Goal: Task Accomplishment & Management: Use online tool/utility

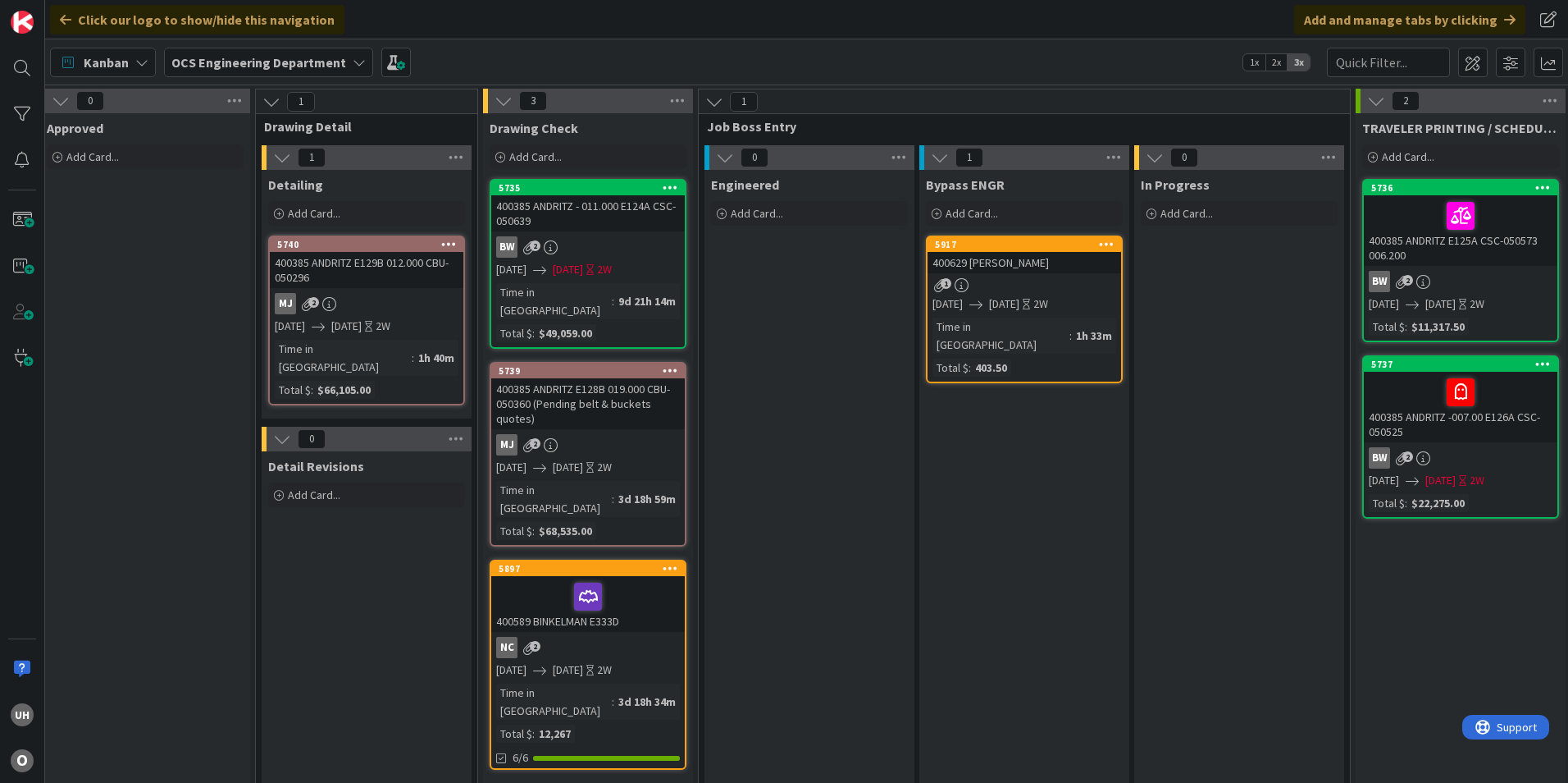
scroll to position [0, 1428]
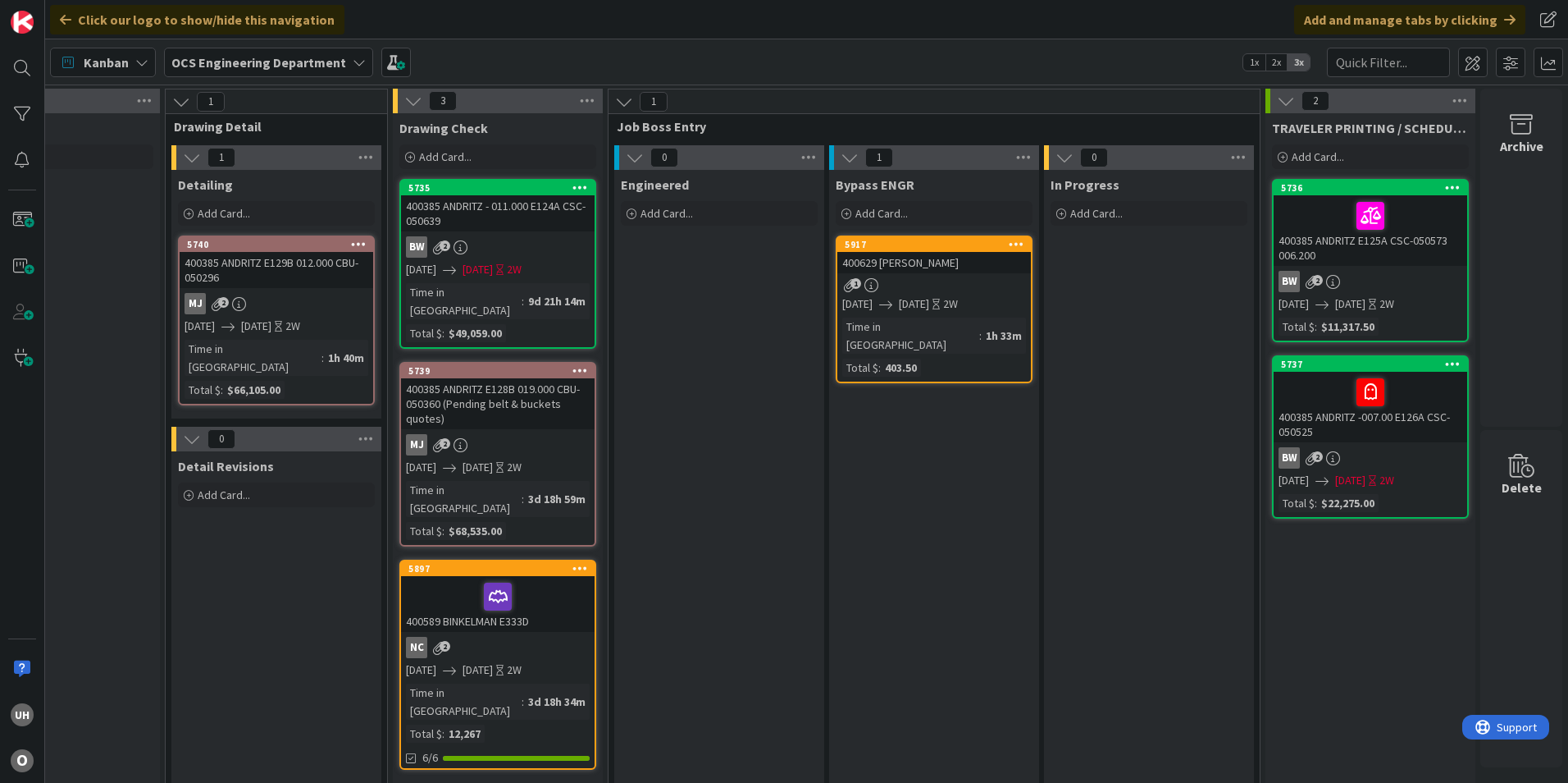
click at [940, 279] on div "1" at bounding box center [934, 284] width 194 height 14
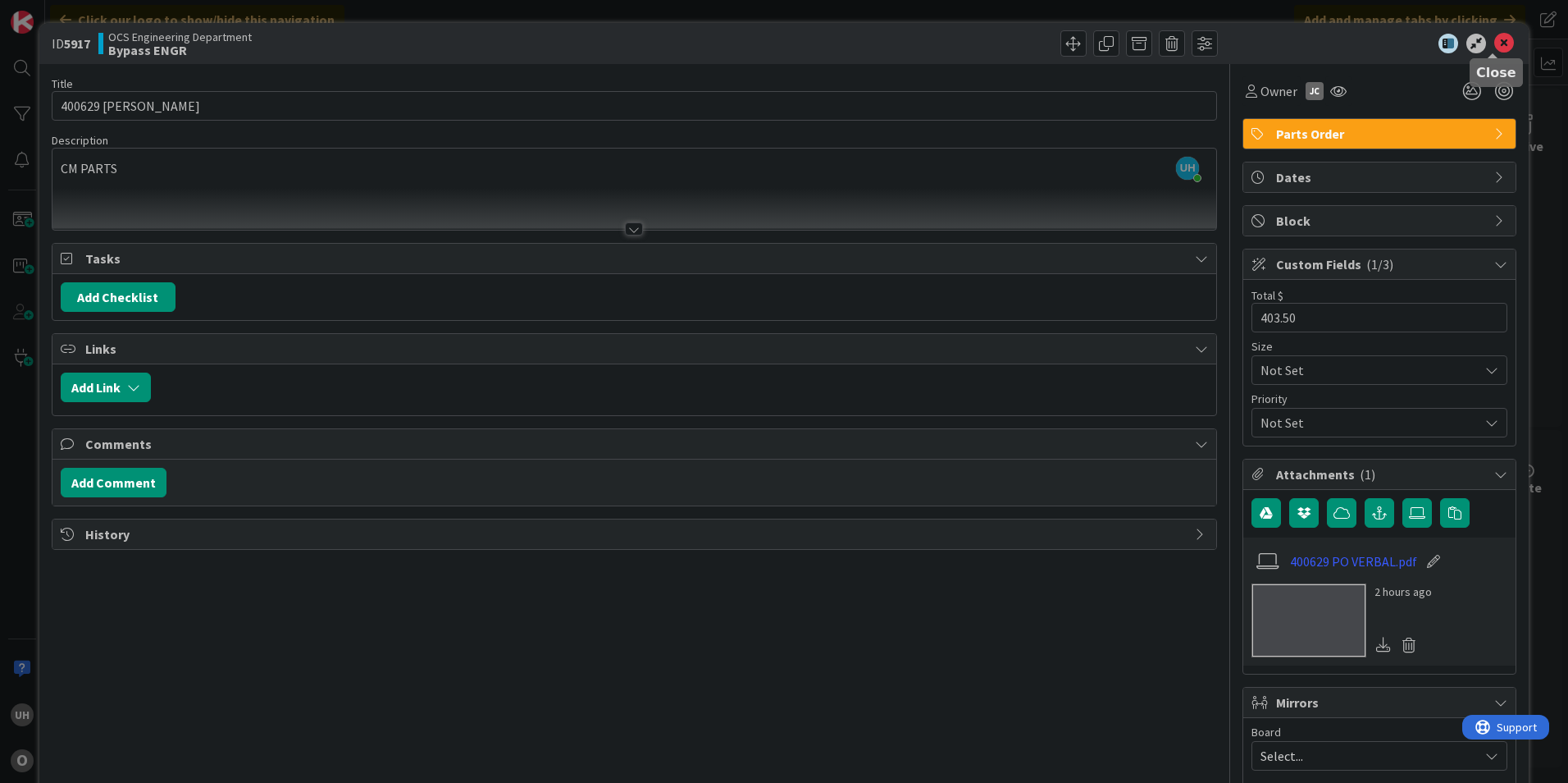
click at [1494, 42] on icon at bounding box center [1504, 44] width 20 height 20
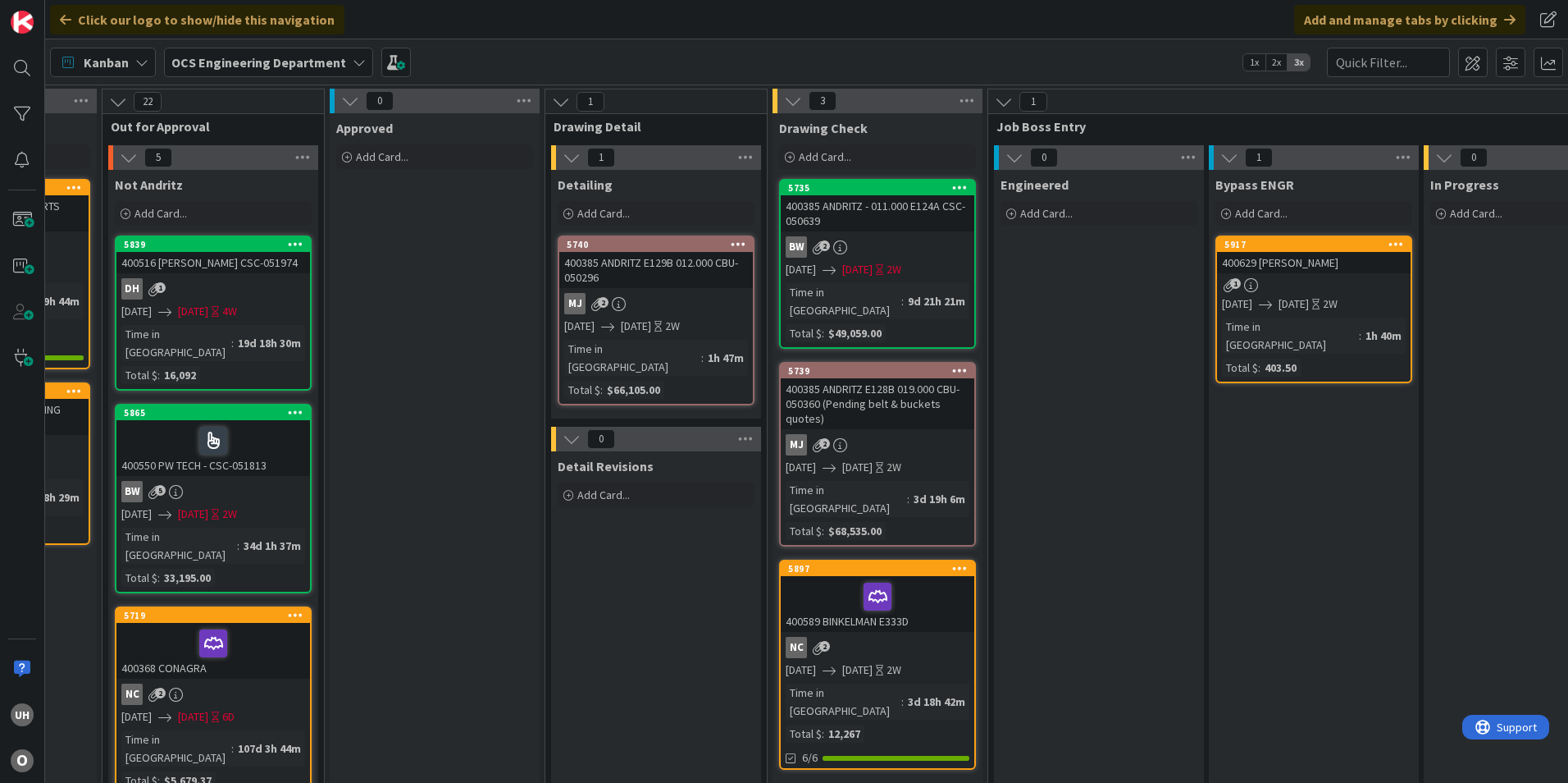
scroll to position [0, 1428]
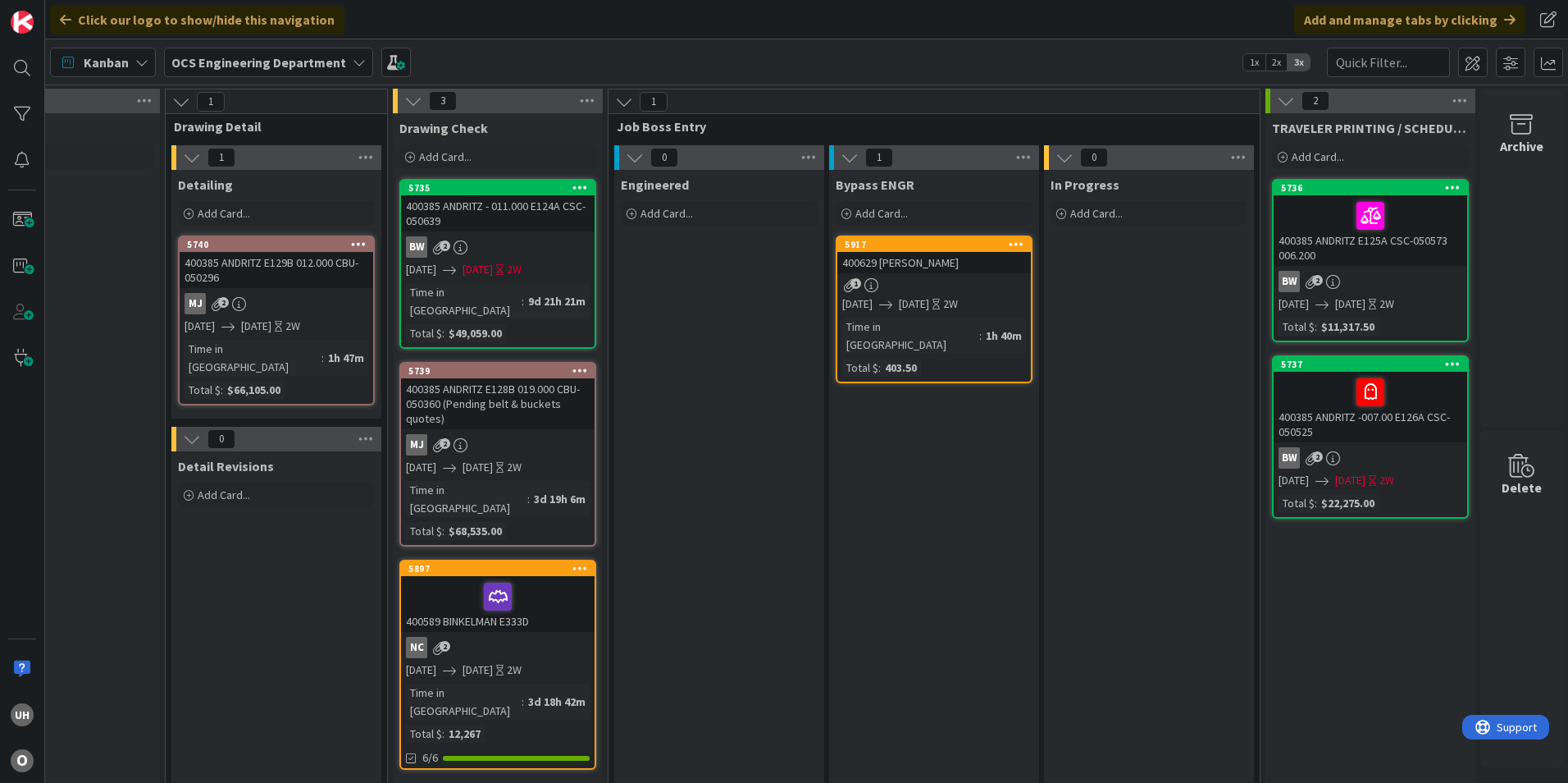
click at [943, 274] on link "5917 400629 [PERSON_NAME] 1 [DATE] [DATE] 2W Time in [GEOGRAPHIC_DATA] : 1h 40m…" at bounding box center [933, 310] width 196 height 148
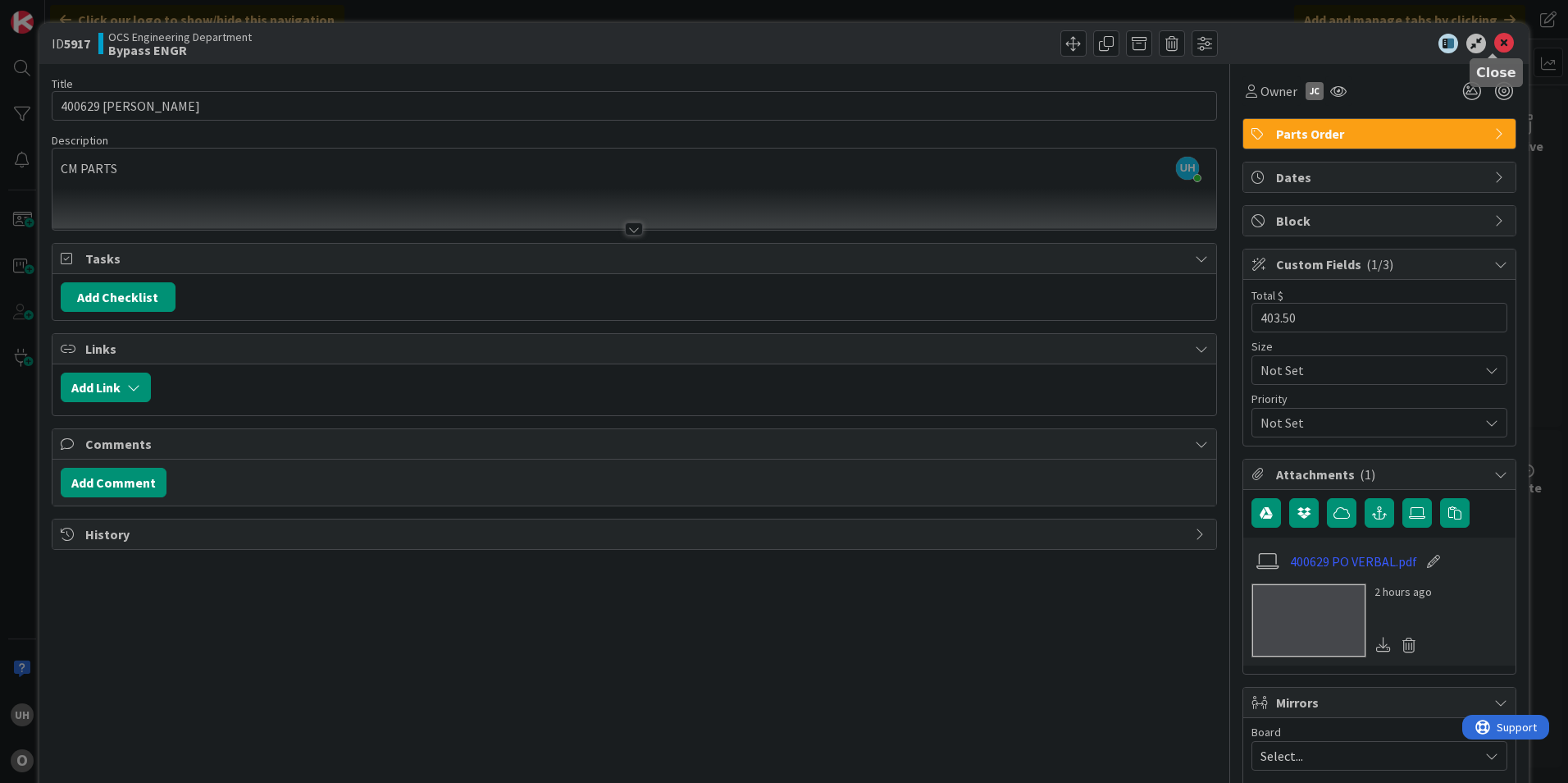
click at [1494, 34] on icon at bounding box center [1504, 44] width 20 height 20
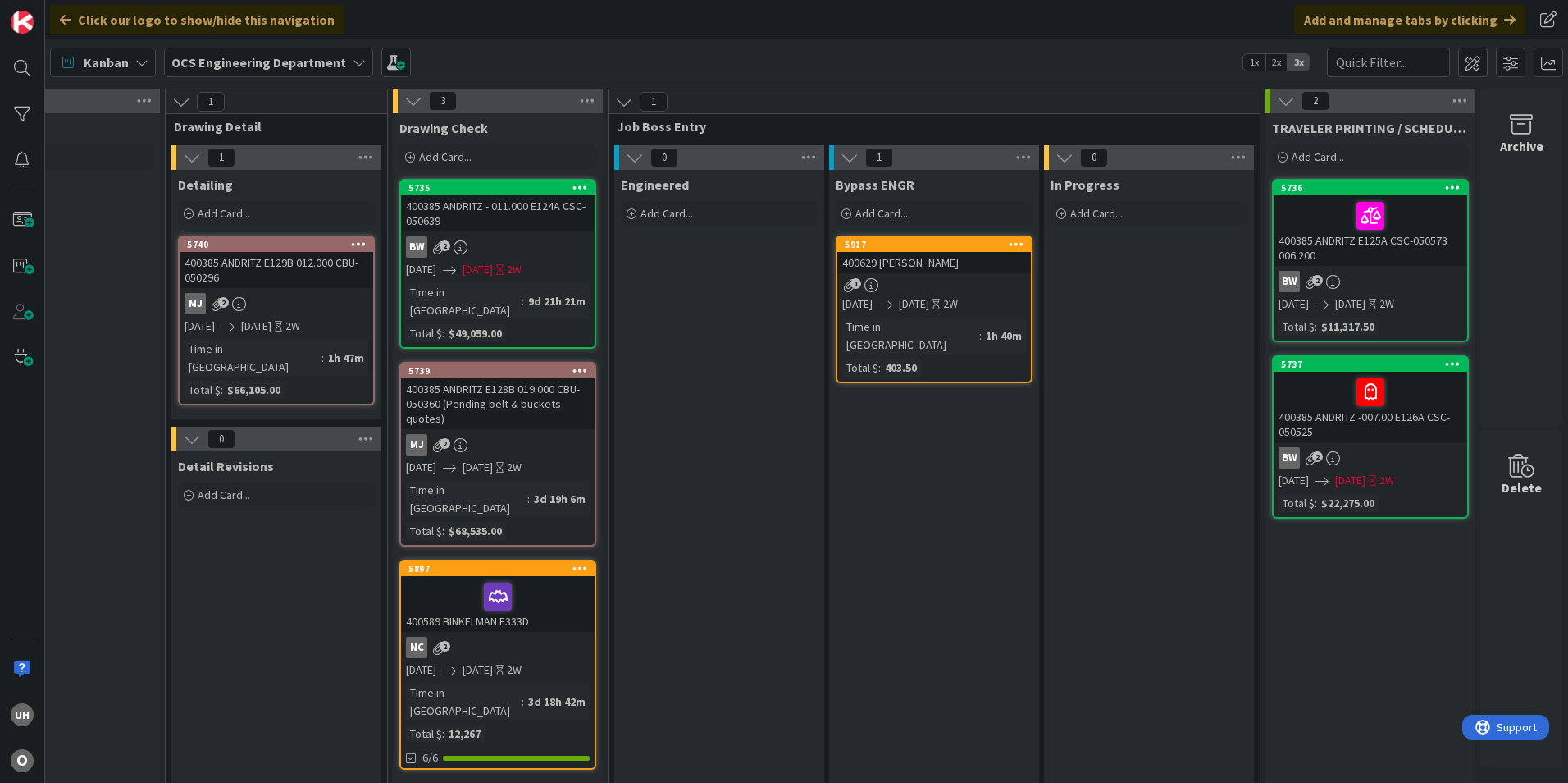
click at [929, 310] on span "[DATE]" at bounding box center [913, 303] width 30 height 17
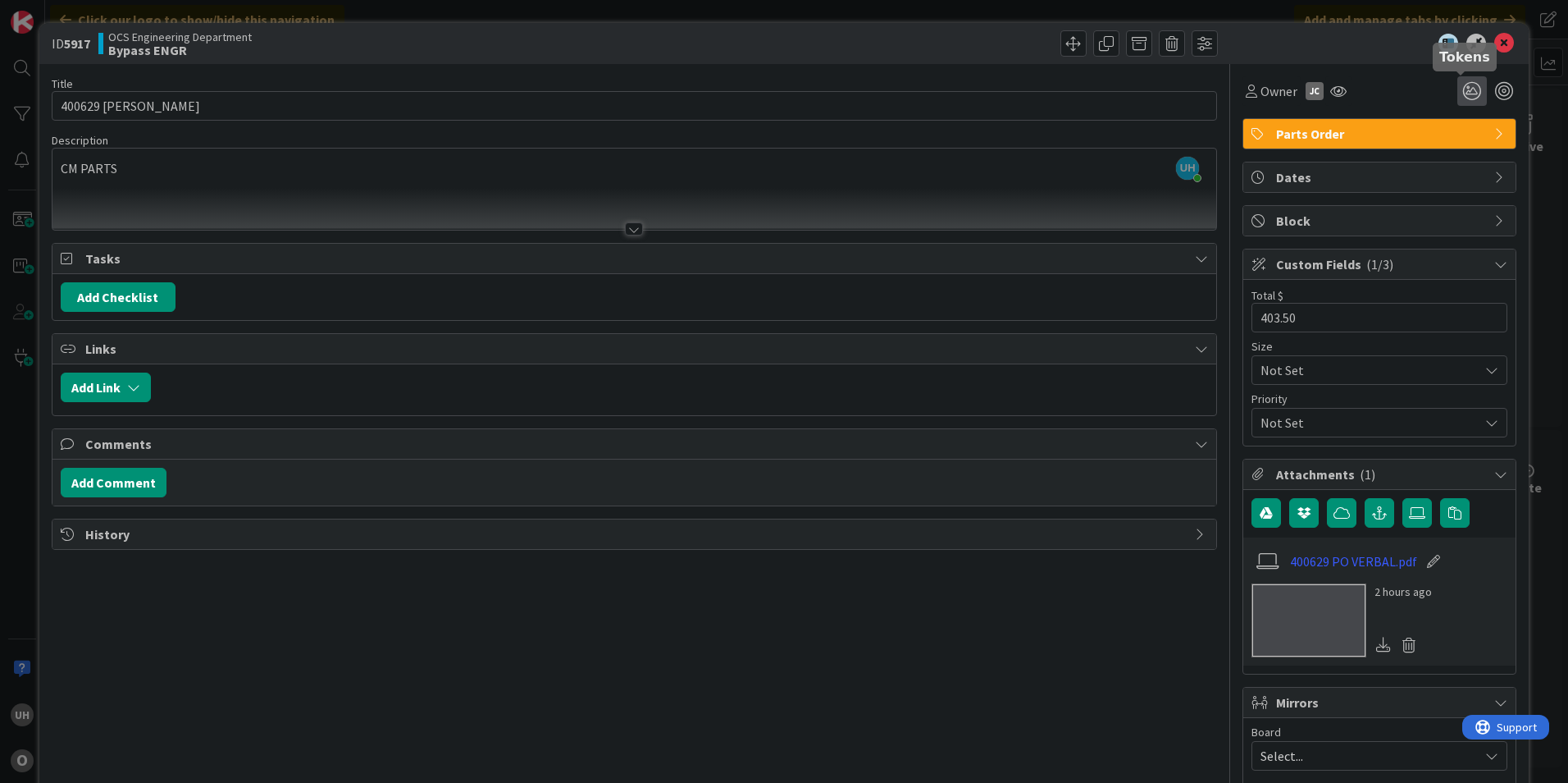
click at [1457, 84] on icon at bounding box center [1471, 91] width 29 height 29
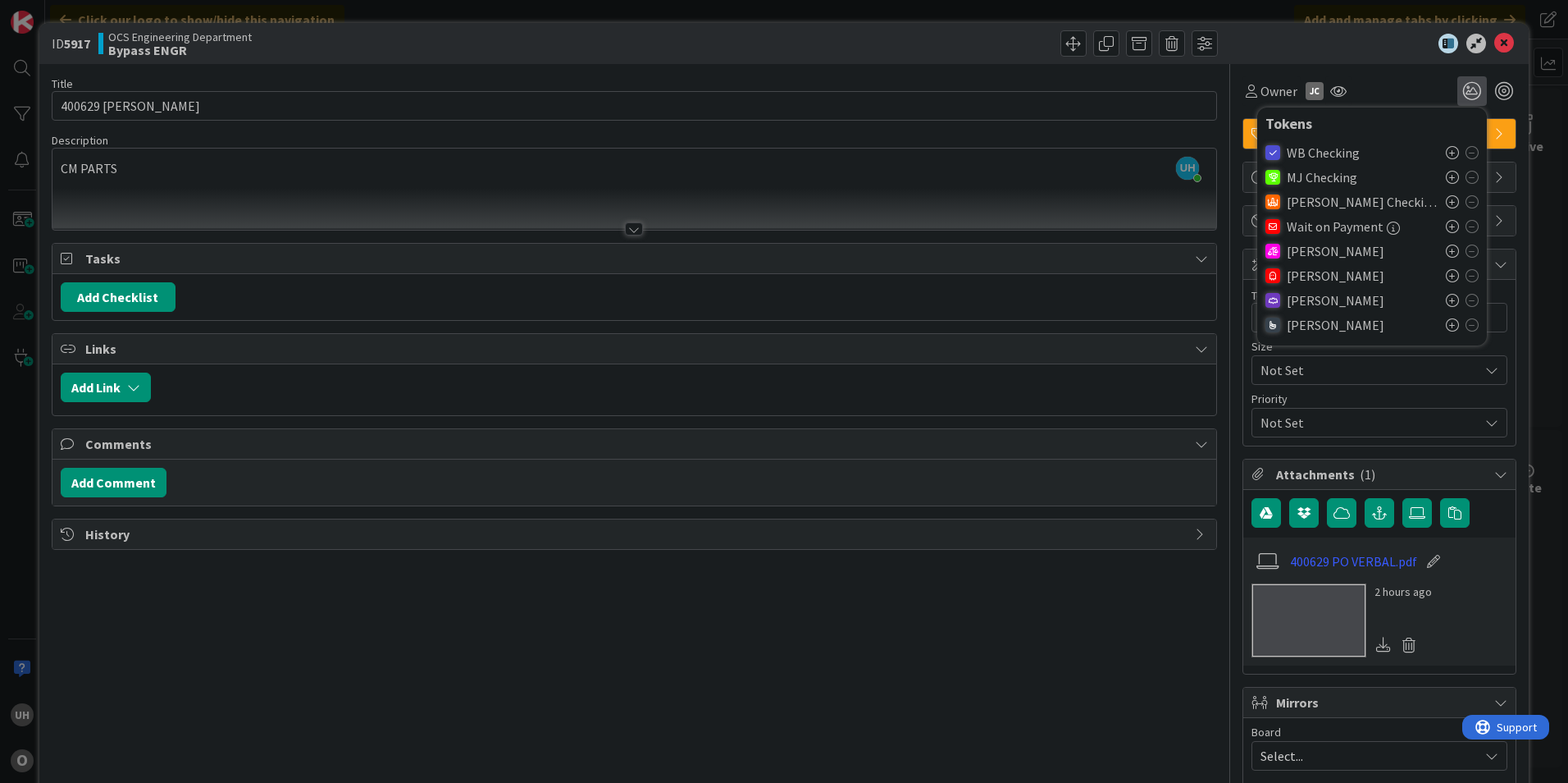
click at [1446, 271] on icon at bounding box center [1452, 275] width 13 height 13
click at [1494, 37] on icon at bounding box center [1504, 44] width 20 height 20
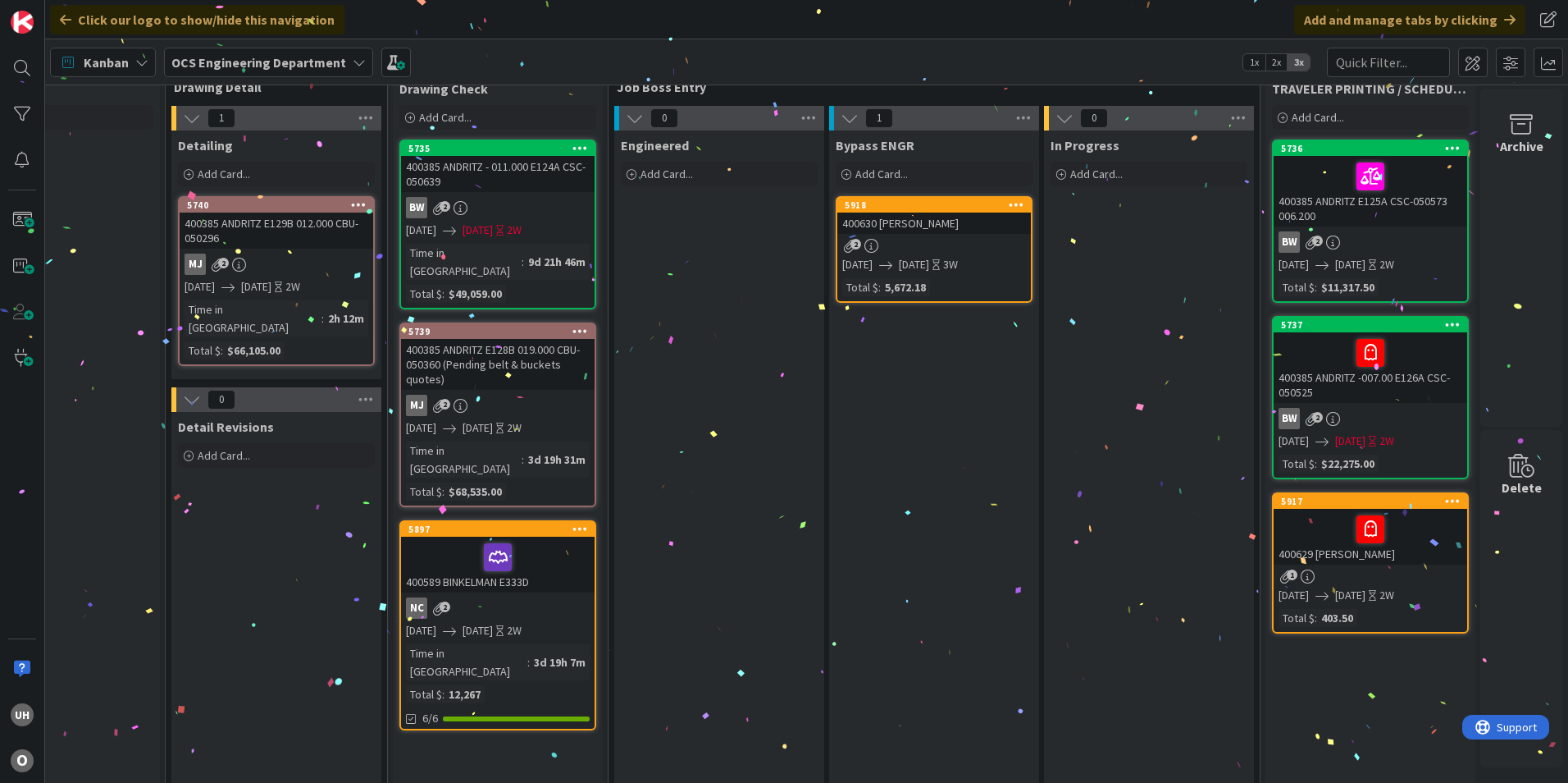
scroll to position [0, 1428]
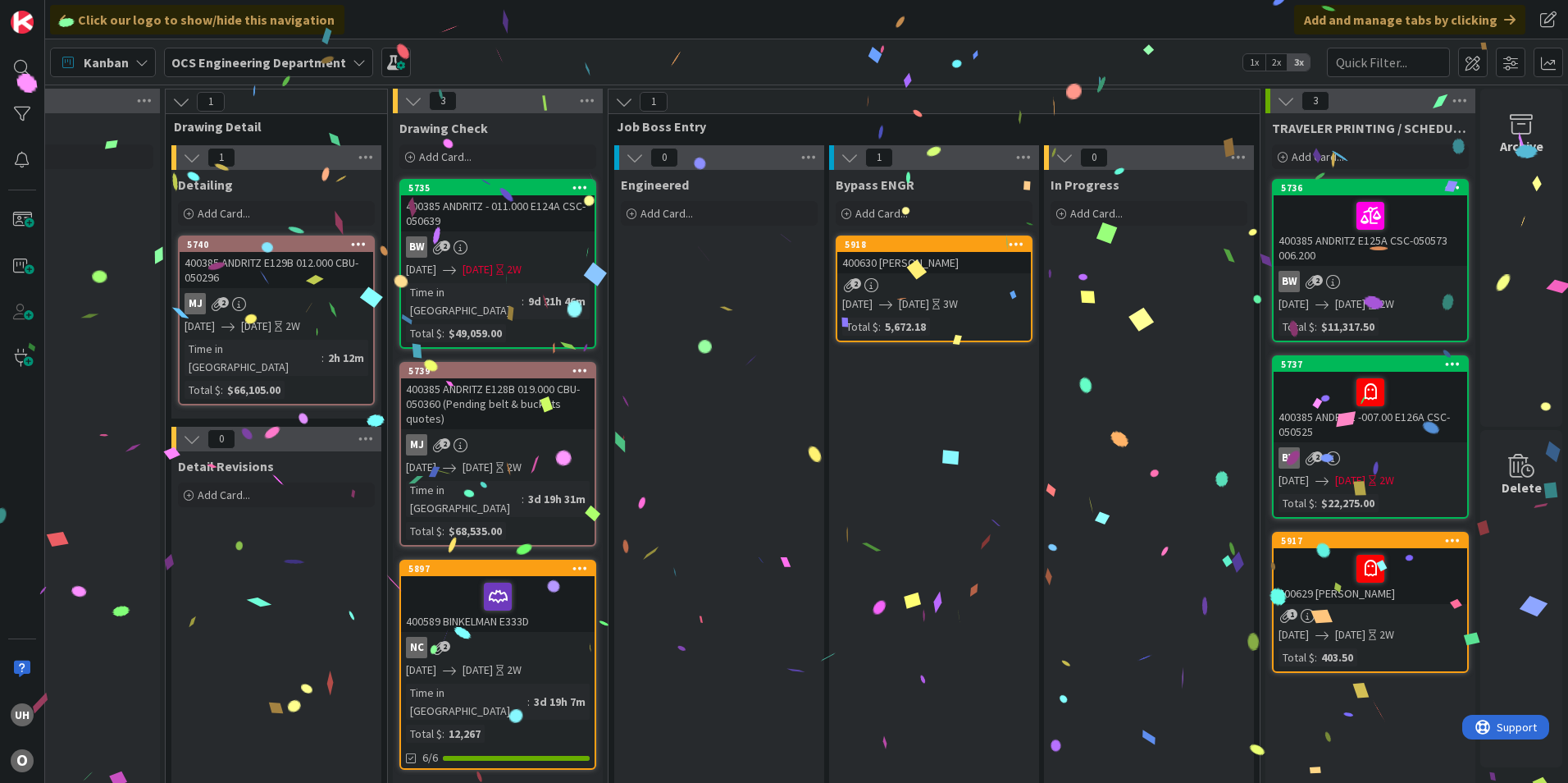
click at [903, 265] on div "400630 [PERSON_NAME]" at bounding box center [934, 262] width 194 height 21
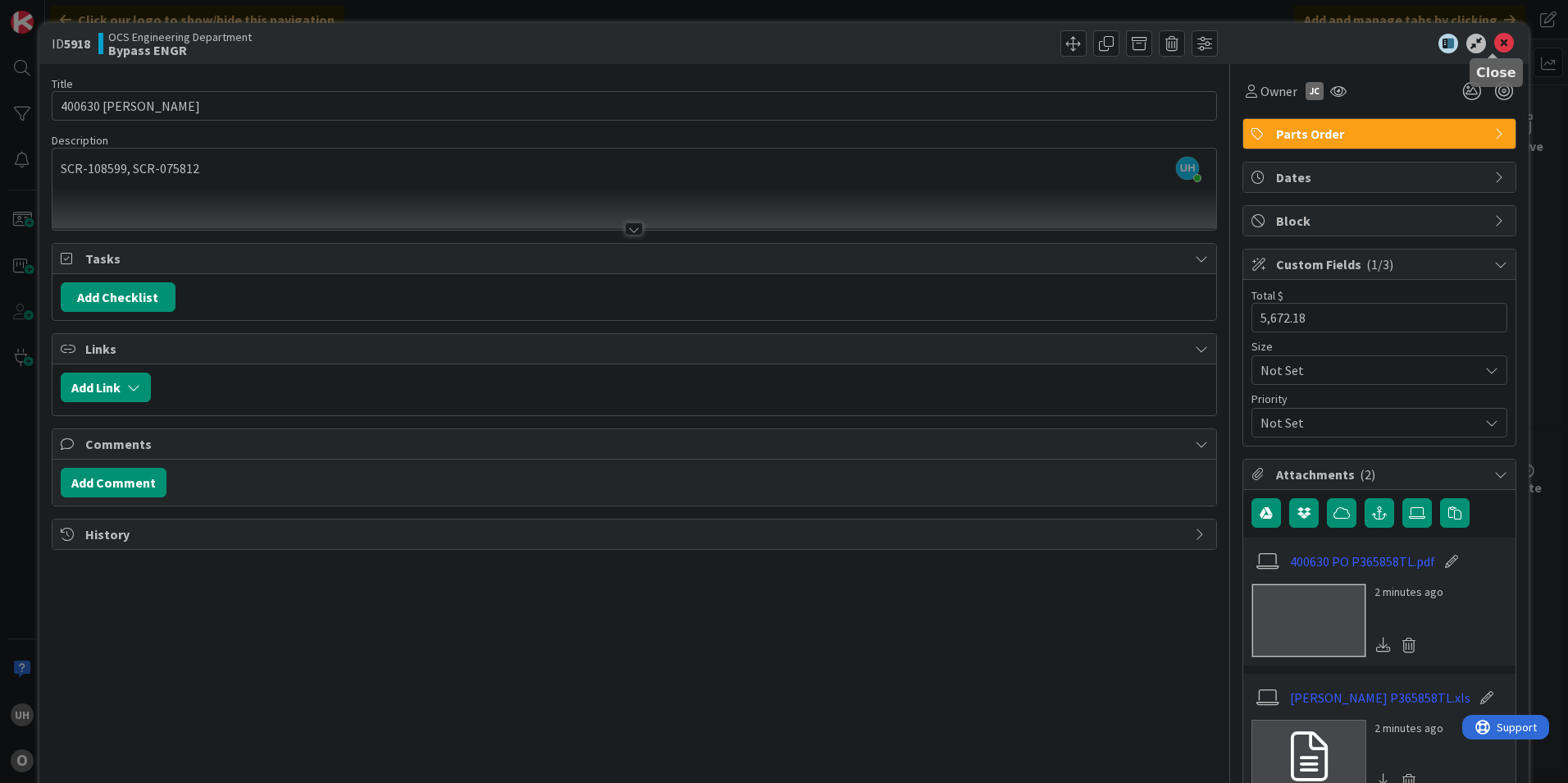
click at [1494, 39] on icon at bounding box center [1504, 44] width 20 height 20
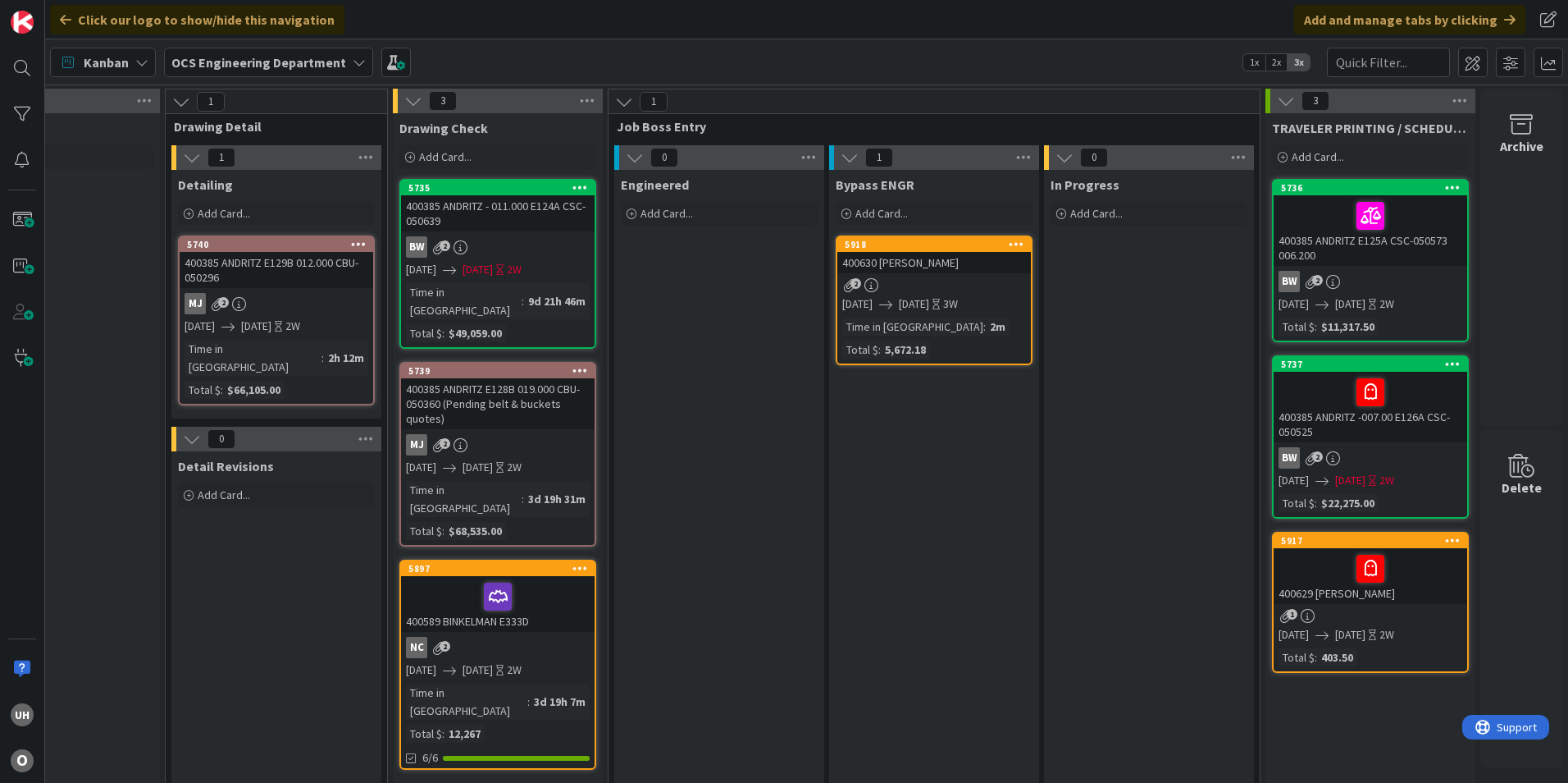
click at [910, 263] on div "400630 [PERSON_NAME]" at bounding box center [934, 262] width 194 height 21
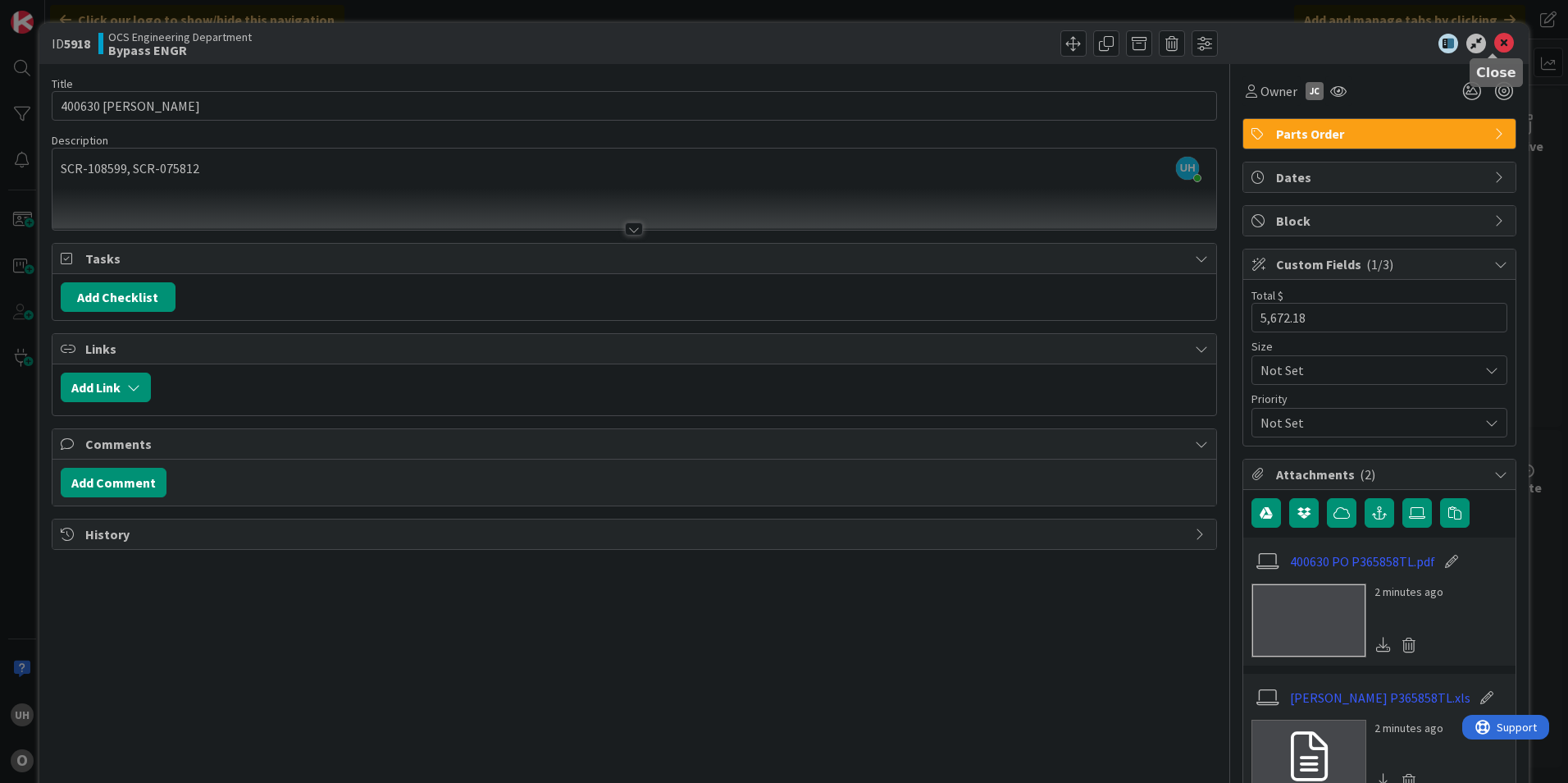
click at [1494, 44] on icon at bounding box center [1504, 44] width 20 height 20
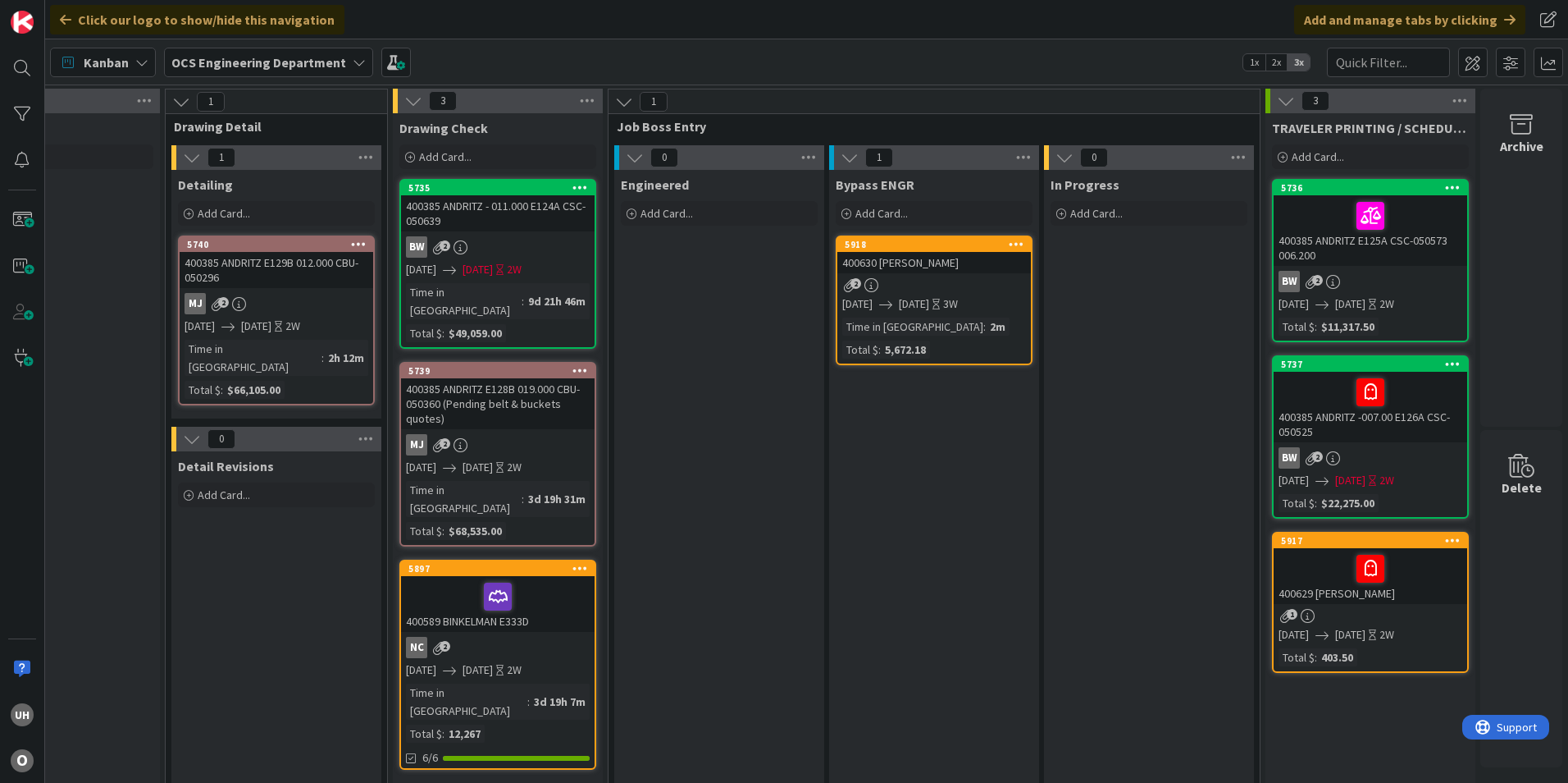
click at [955, 277] on link "5918 400630 ASTEC [PERSON_NAME] 2 [DATE] [DATE] 3W Time in Column : 2m Total $ …" at bounding box center [933, 301] width 196 height 130
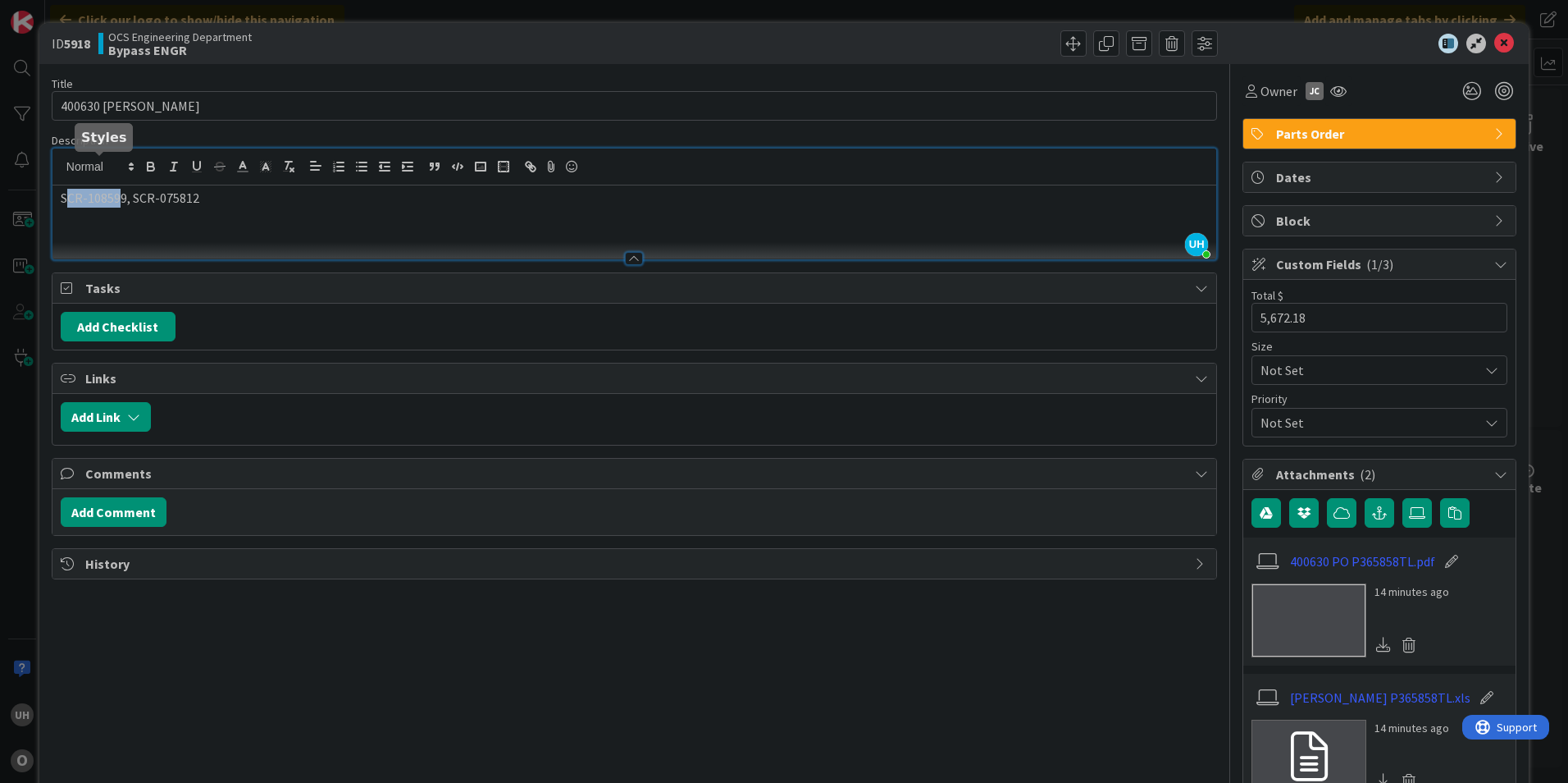
drag, startPoint x: 65, startPoint y: 172, endPoint x: 100, endPoint y: 181, distance: 36.1
click at [120, 173] on div "UH [PERSON_NAME] just joined SCR-108599, SCR-075812" at bounding box center [634, 204] width 1163 height 111
click at [77, 205] on p "SCR-108599, SCR-075812" at bounding box center [634, 198] width 1147 height 19
click at [63, 198] on p "SCR-108599, SCR-075812" at bounding box center [634, 198] width 1147 height 19
click at [62, 198] on p "SCR-108599, SCR-075812" at bounding box center [634, 198] width 1147 height 19
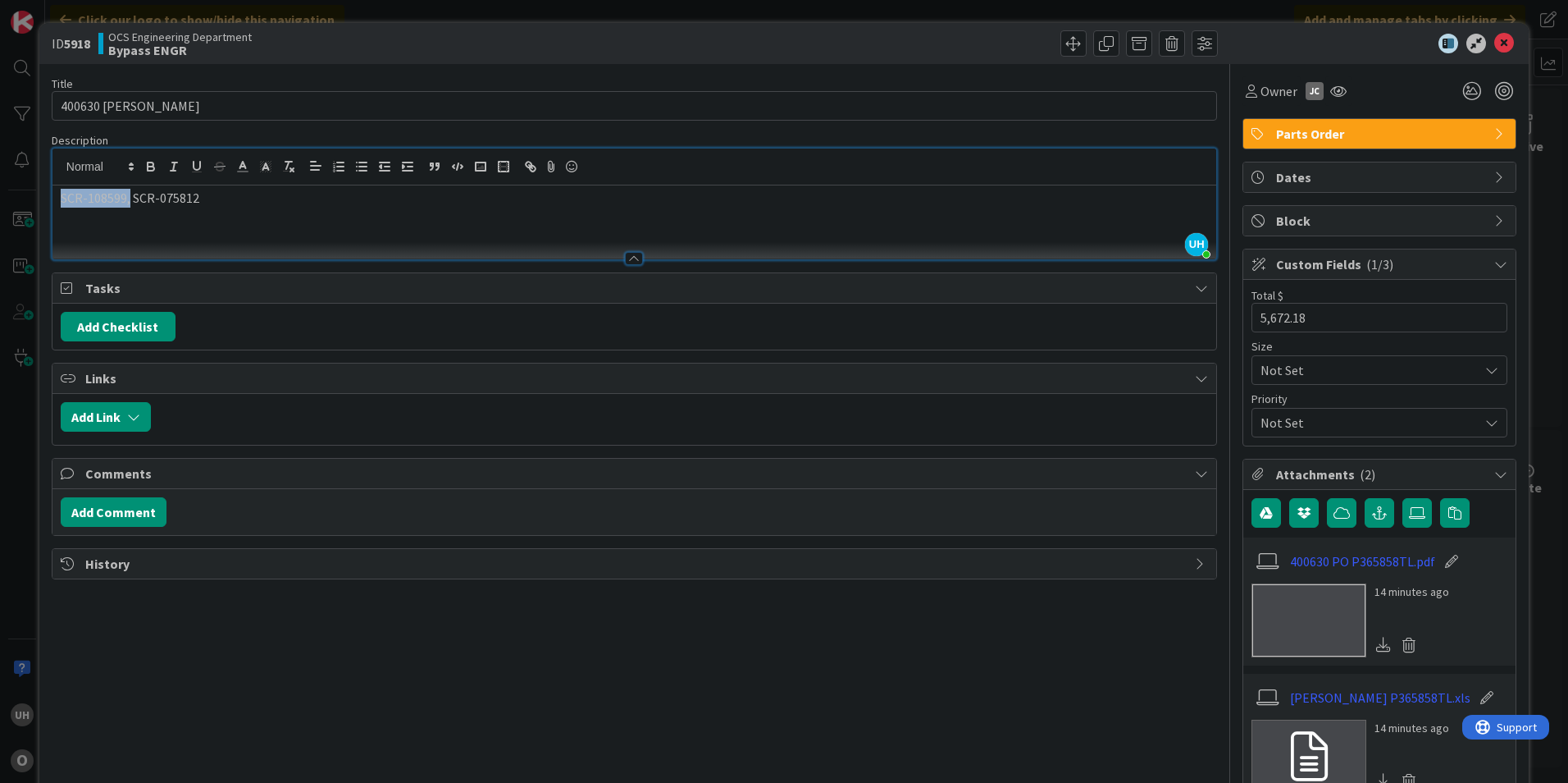
drag, startPoint x: 62, startPoint y: 198, endPoint x: 123, endPoint y: 191, distance: 61.4
click at [123, 191] on p "SCR-108599, SCR-075812" at bounding box center [634, 198] width 1147 height 19
copy p "SCR-108599,"
click at [1497, 44] on icon at bounding box center [1504, 44] width 20 height 20
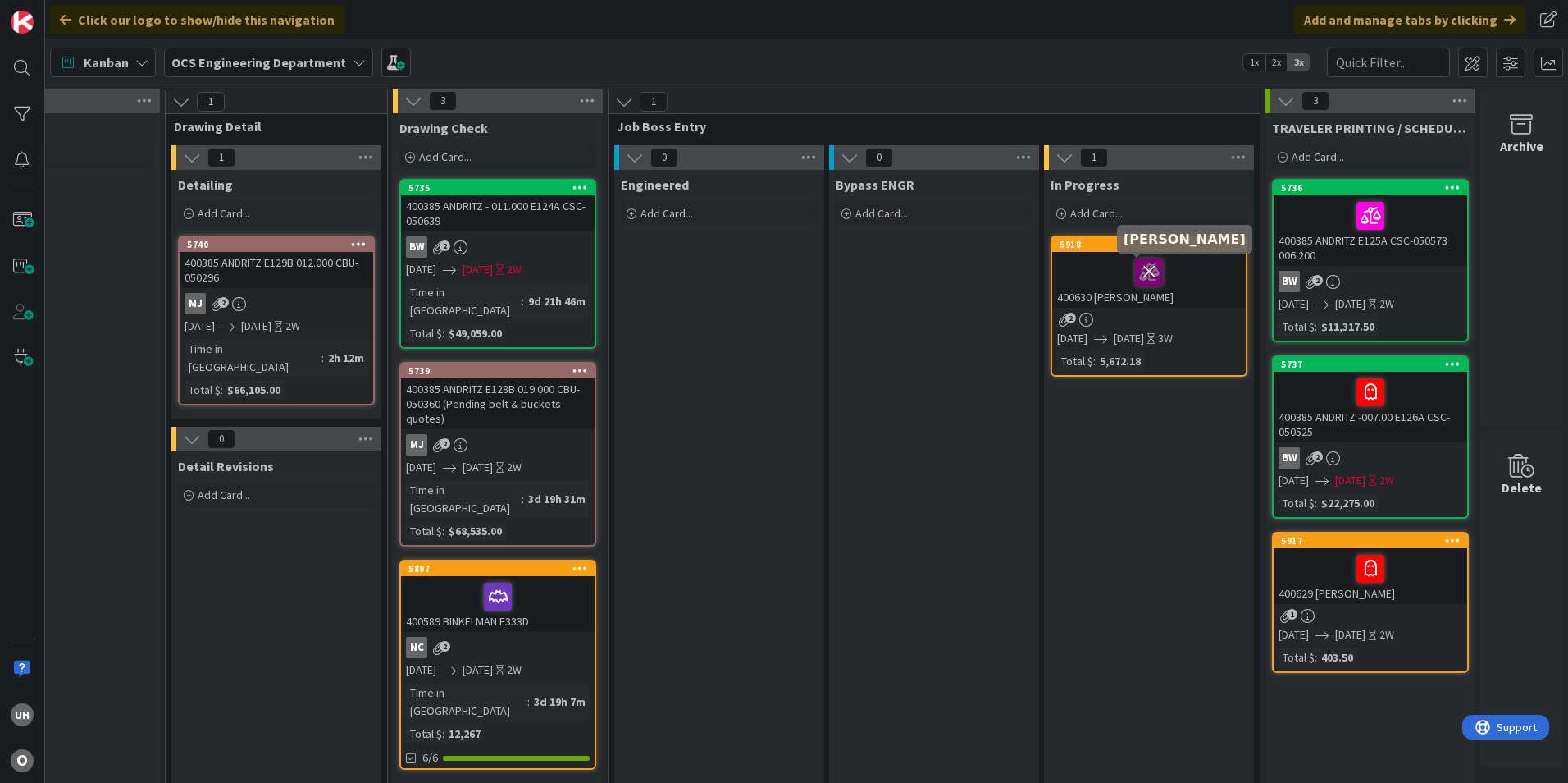
click at [1136, 274] on icon at bounding box center [1149, 271] width 28 height 26
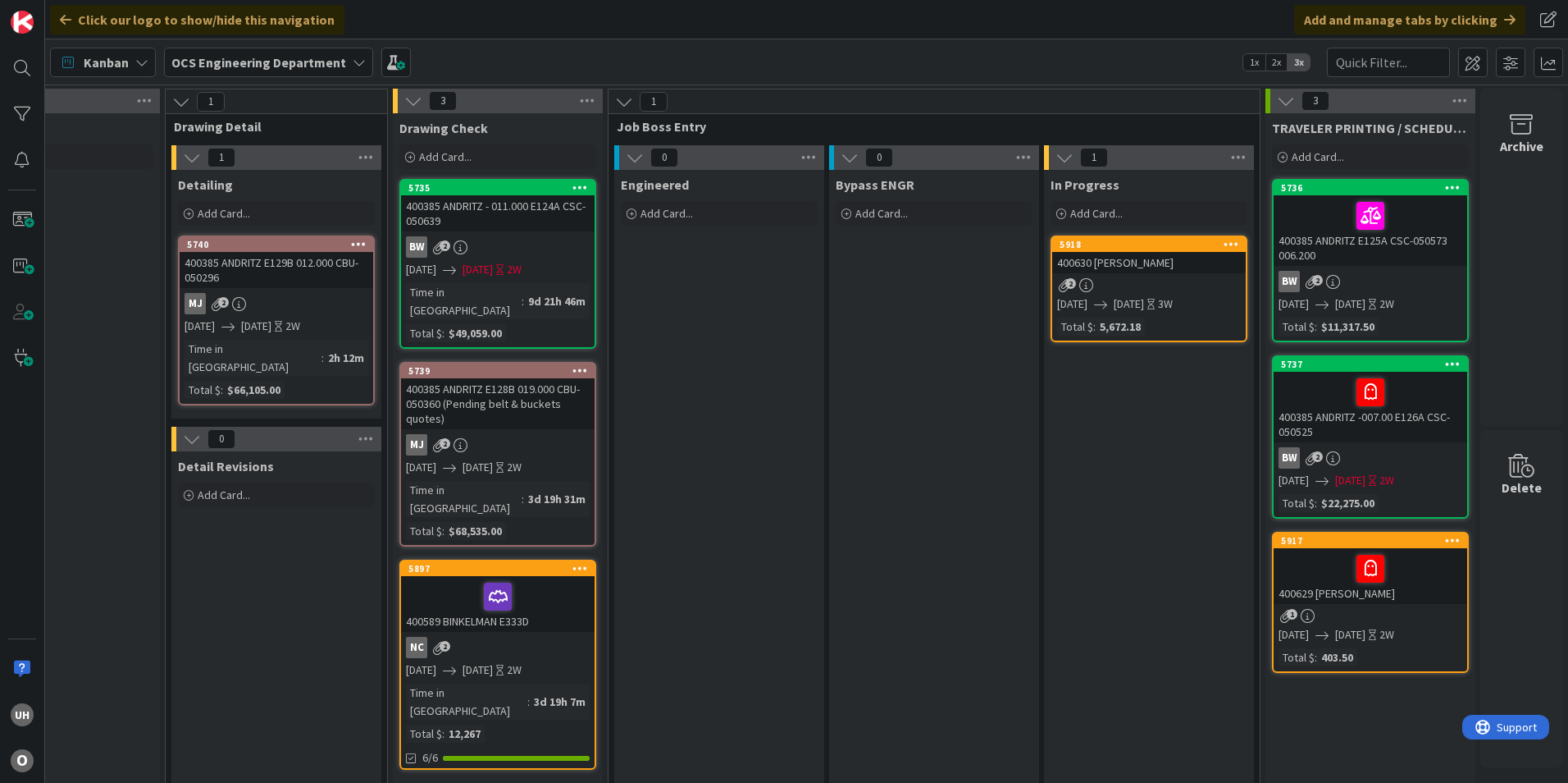
click at [1155, 280] on div "2" at bounding box center [1149, 284] width 194 height 14
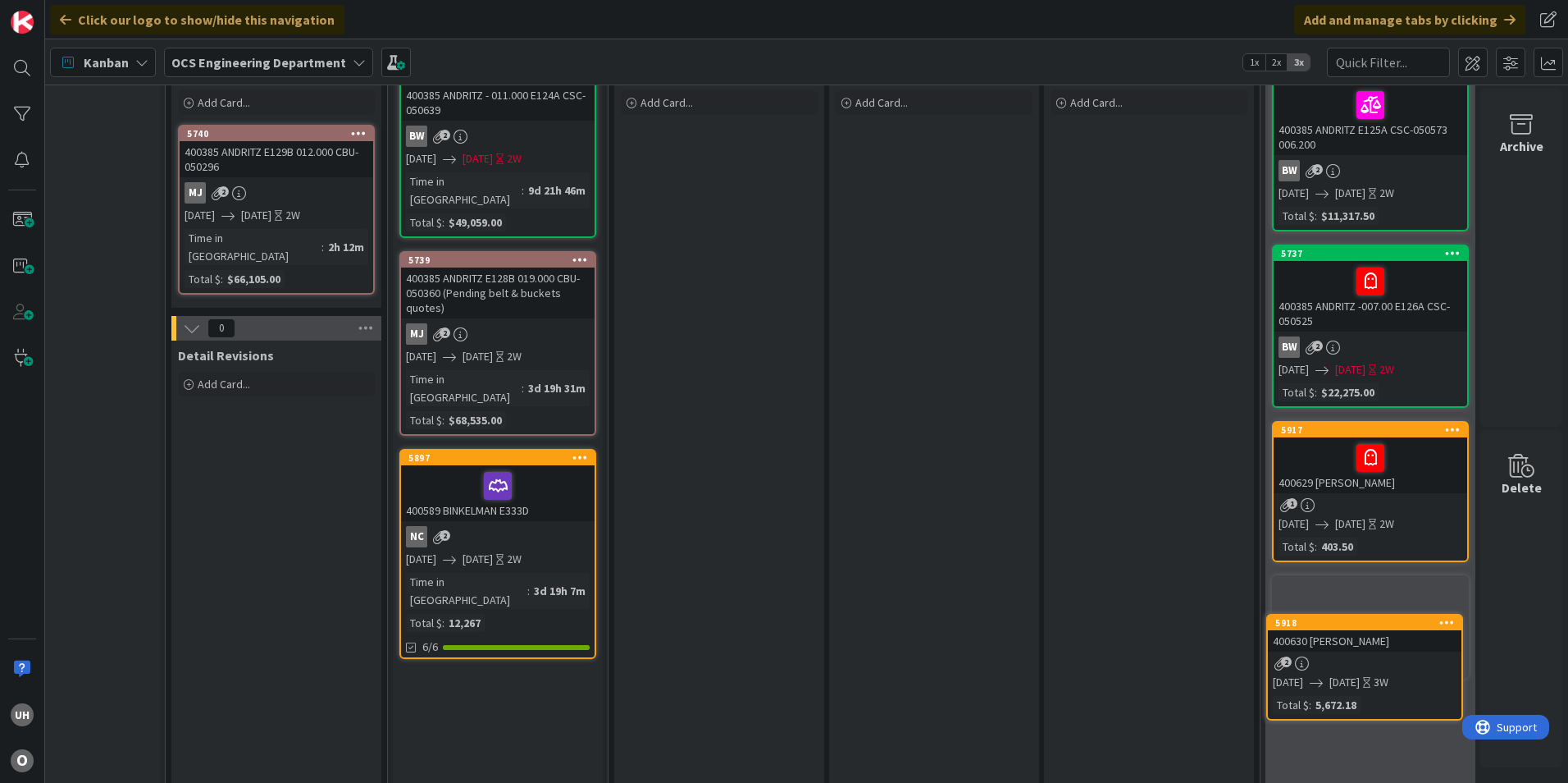
scroll to position [141, 1428]
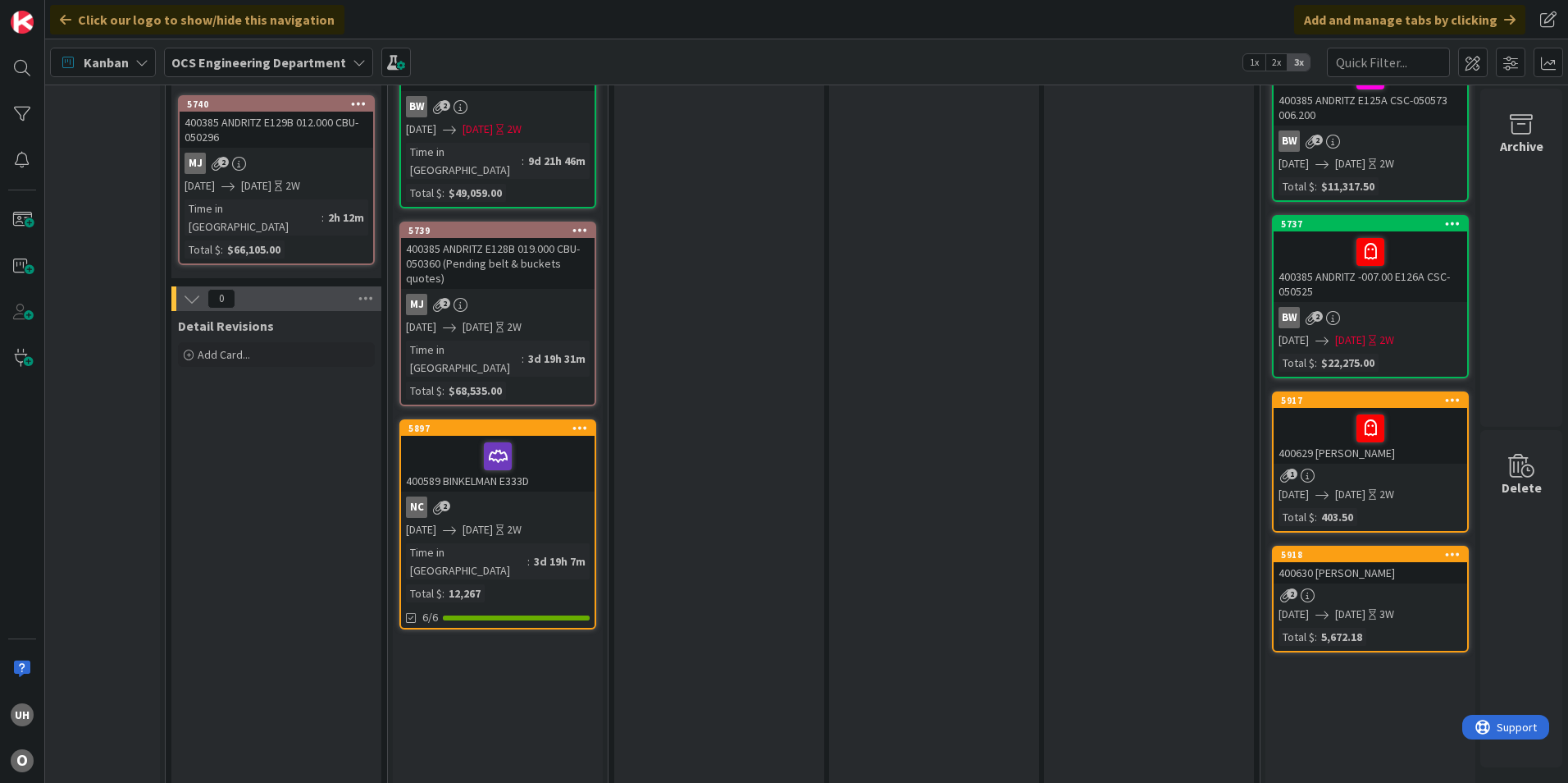
click at [1349, 583] on link "5918 400630 ASTEC [PERSON_NAME] 2 [DATE] [DATE] 3W Total $ : 5,672.18" at bounding box center [1370, 598] width 196 height 107
drag, startPoint x: 1322, startPoint y: 579, endPoint x: 1338, endPoint y: 582, distance: 16.3
click at [1323, 579] on div "400630 [PERSON_NAME]" at bounding box center [1370, 572] width 194 height 21
click at [1339, 582] on div "400630 [PERSON_NAME]" at bounding box center [1370, 572] width 194 height 21
click at [1445, 557] on icon at bounding box center [1452, 554] width 16 height 12
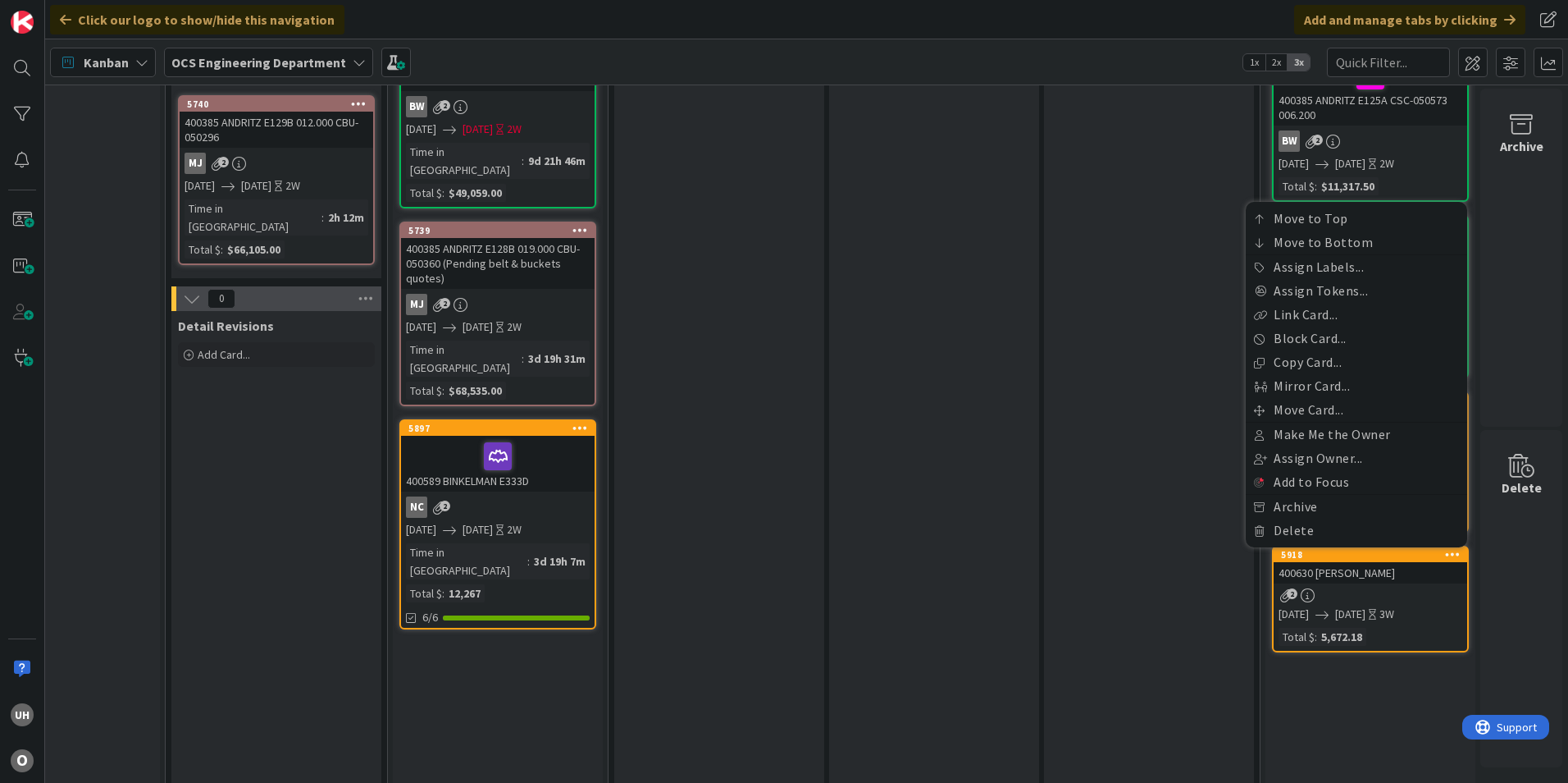
click at [1349, 593] on div "2" at bounding box center [1370, 595] width 194 height 14
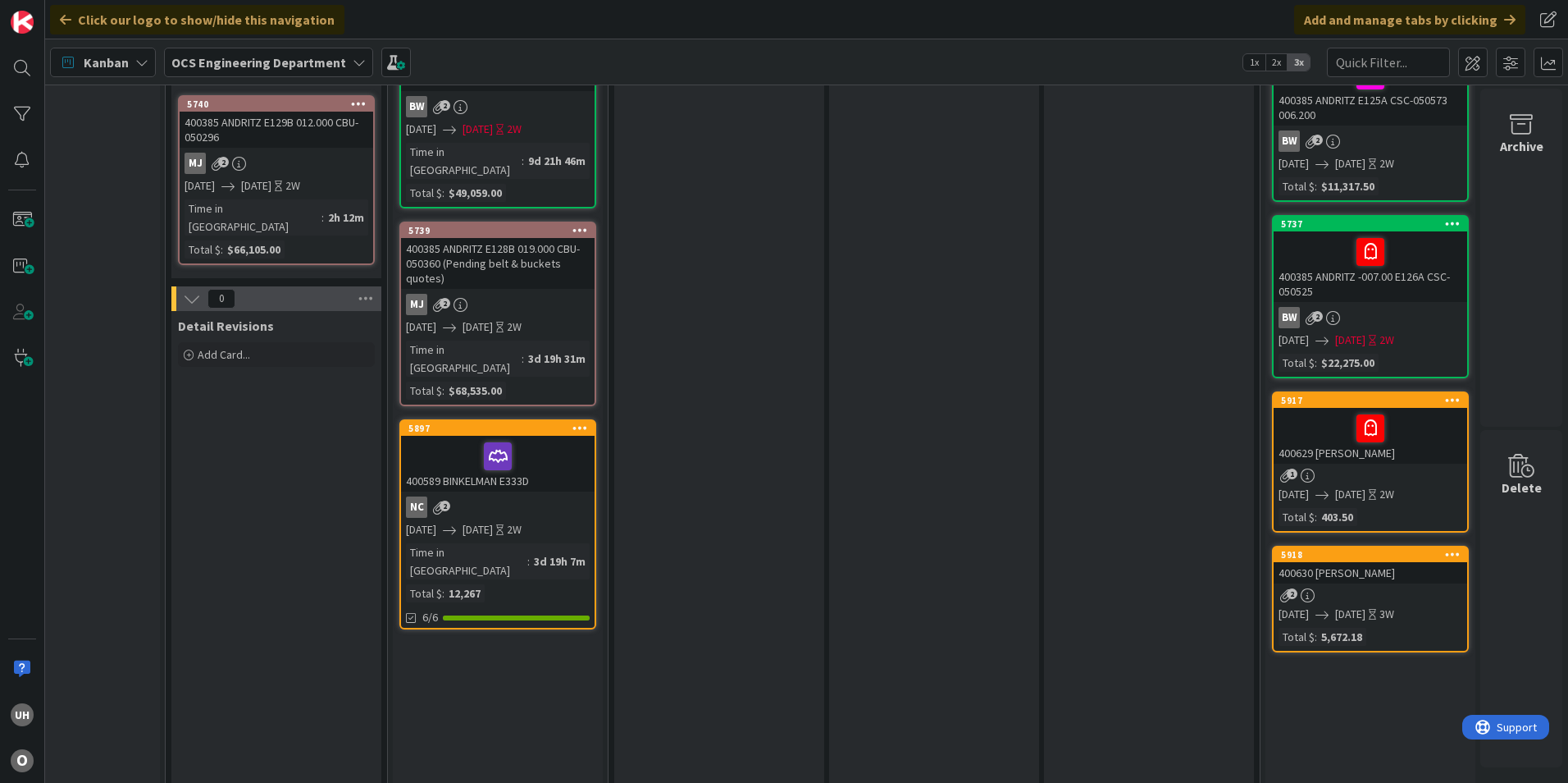
click at [1349, 593] on div "2" at bounding box center [1370, 595] width 194 height 14
click at [1347, 593] on div "2" at bounding box center [1370, 595] width 194 height 14
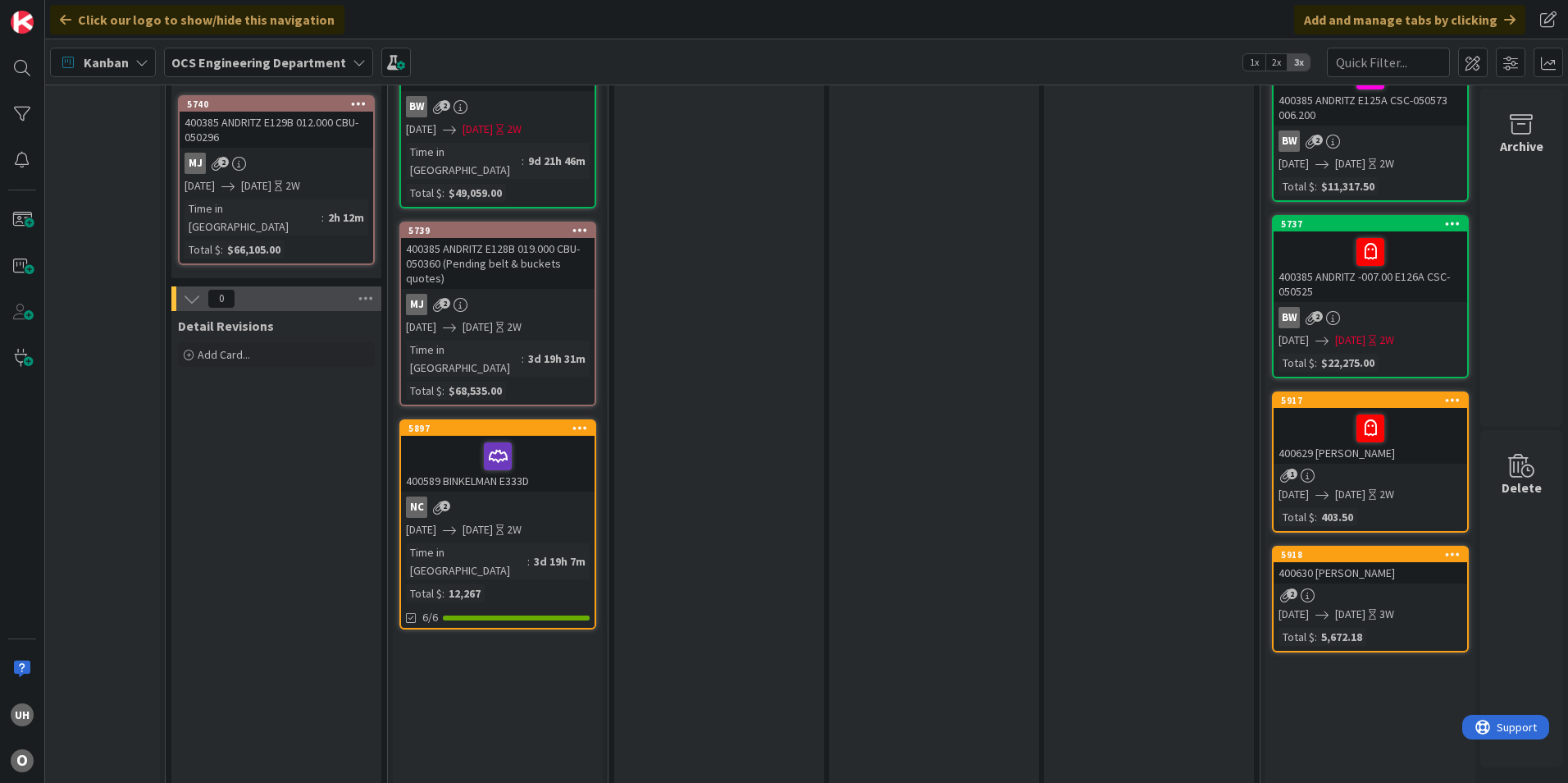
click at [1347, 593] on div "2" at bounding box center [1370, 595] width 194 height 14
drag, startPoint x: 1336, startPoint y: 586, endPoint x: 1325, endPoint y: 575, distance: 15.6
click at [1336, 585] on link "5918 Move to Top Move to Bottom Assign Labels... Assign Tokens... Link Card... …" at bounding box center [1370, 598] width 196 height 107
click at [1325, 575] on div "400630 [PERSON_NAME]" at bounding box center [1370, 572] width 194 height 21
click at [1325, 574] on div "400630 [PERSON_NAME]" at bounding box center [1370, 572] width 194 height 21
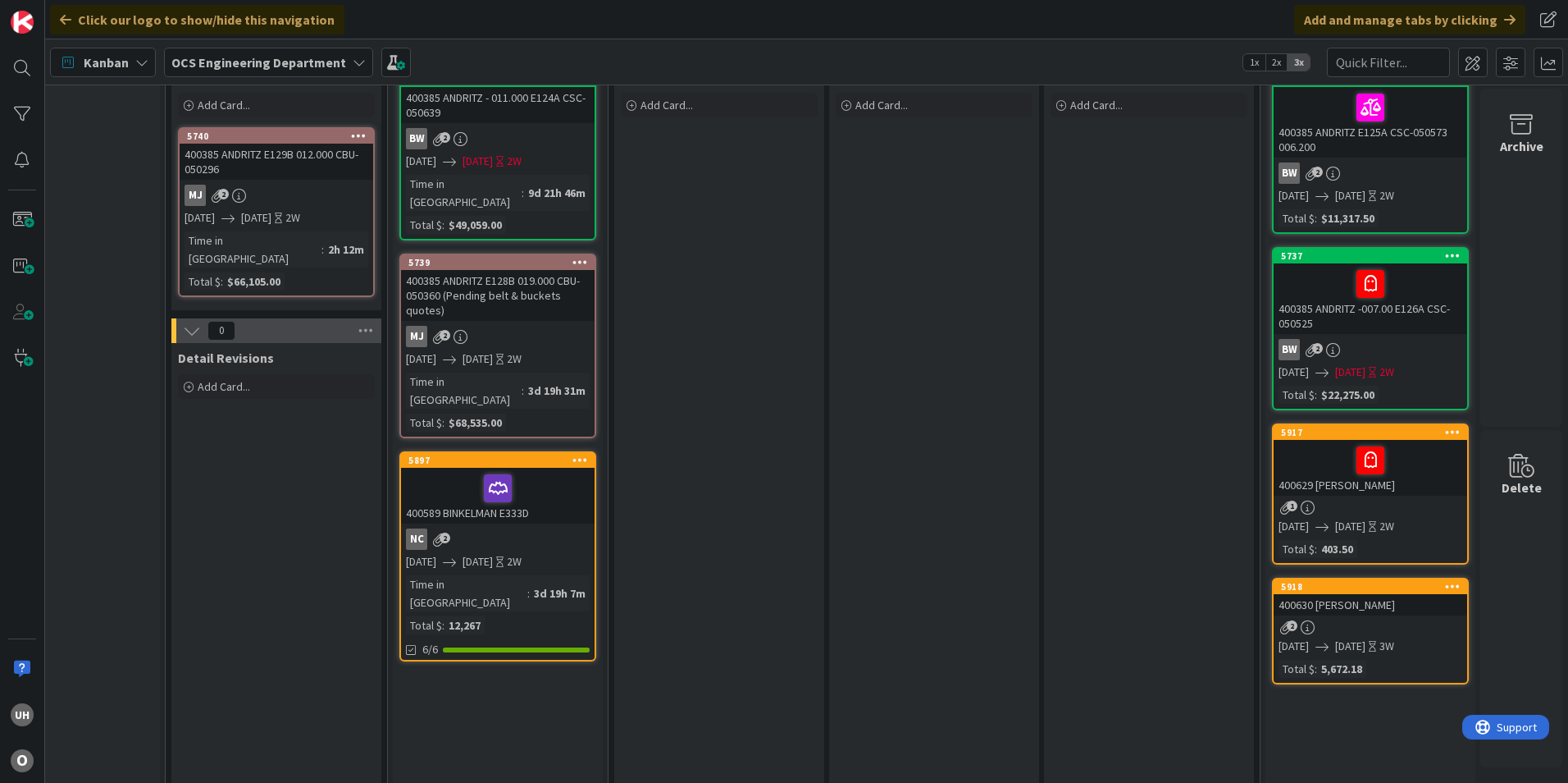
scroll to position [0, 1428]
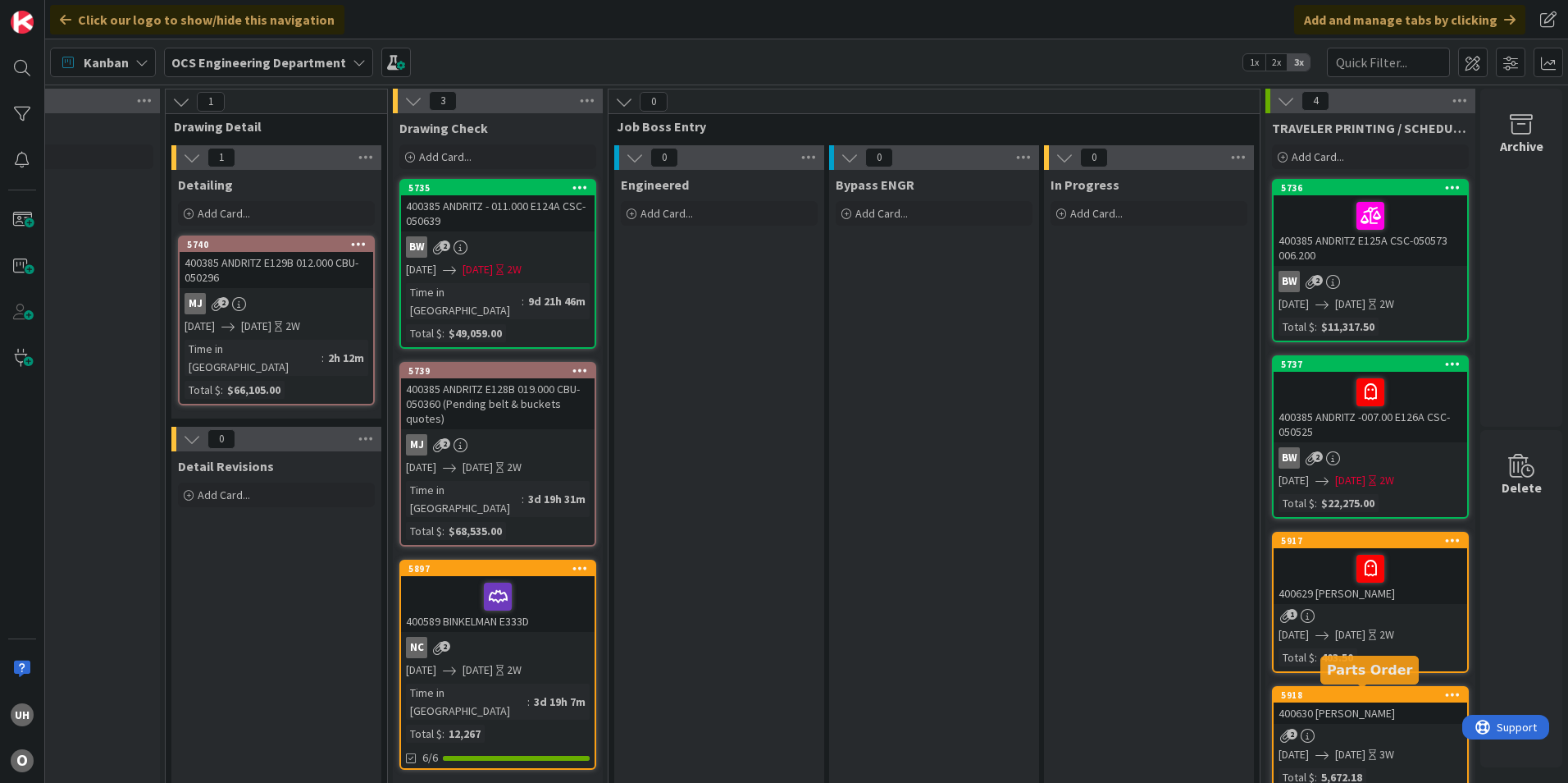
click at [1300, 694] on div "5918" at bounding box center [1373, 694] width 186 height 12
click at [1345, 714] on div "400630 [PERSON_NAME]" at bounding box center [1370, 713] width 194 height 21
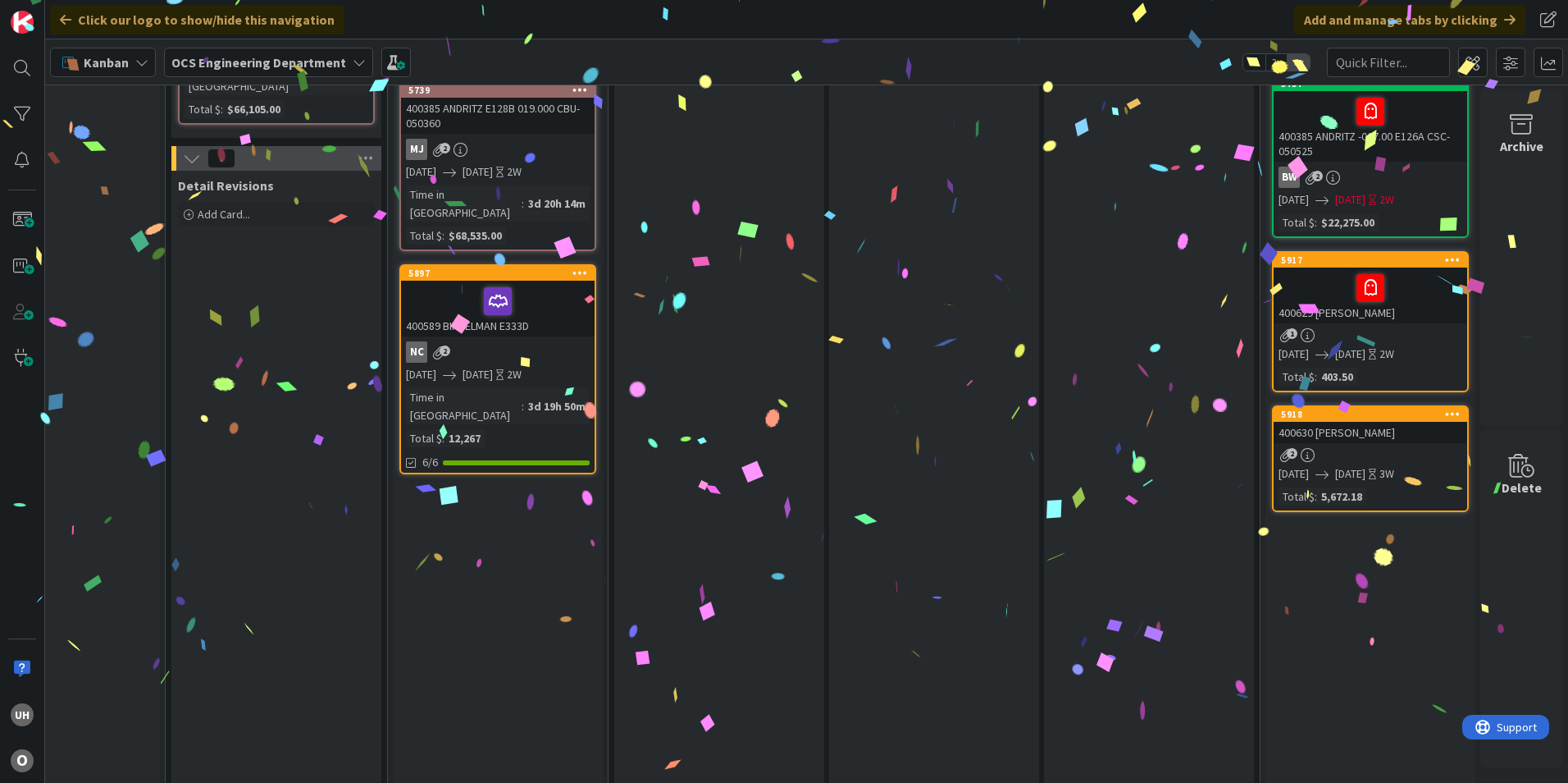
click at [1401, 442] on div "400630 [PERSON_NAME]" at bounding box center [1370, 431] width 194 height 21
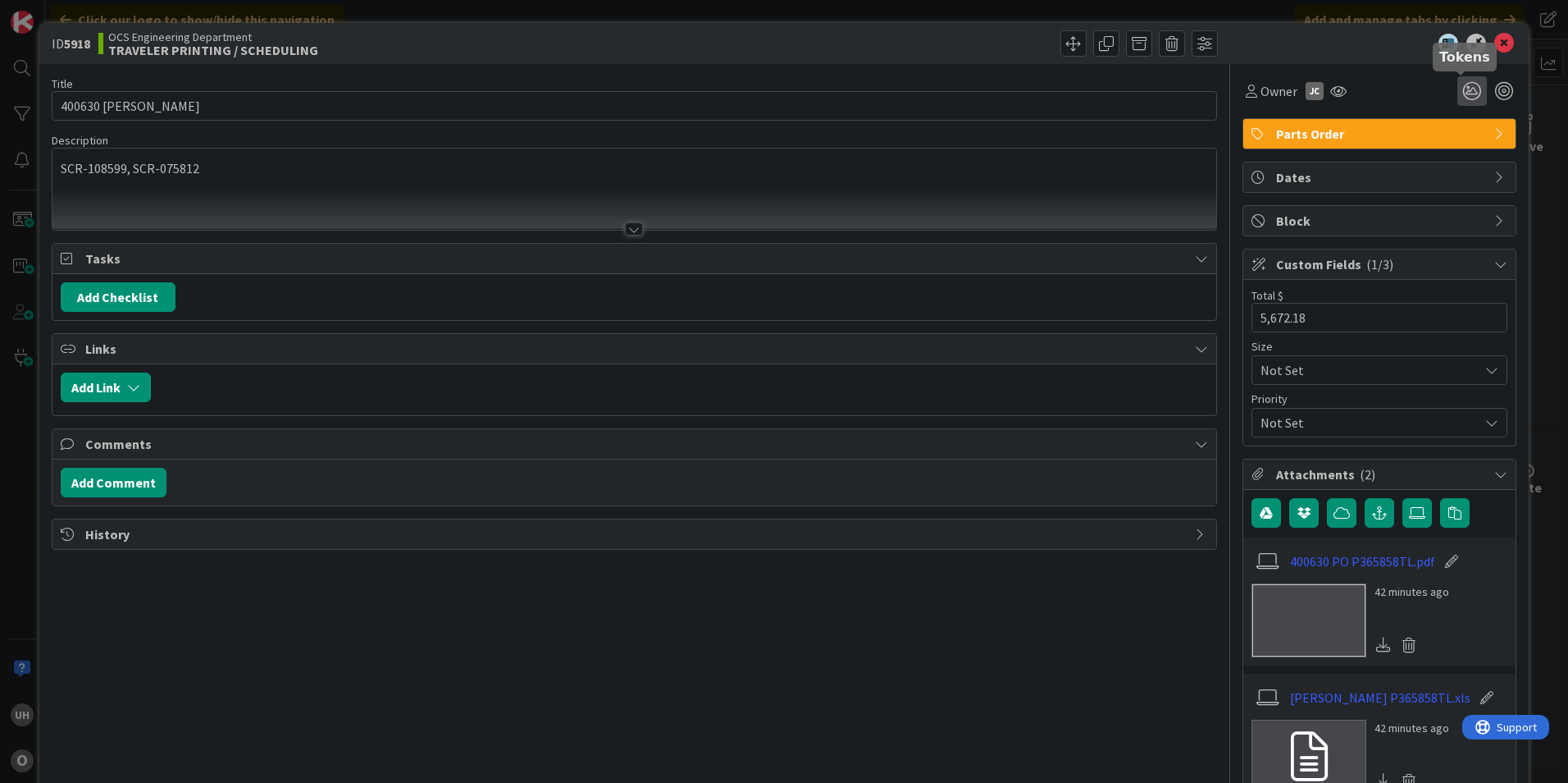
click at [1458, 85] on icon at bounding box center [1471, 91] width 29 height 29
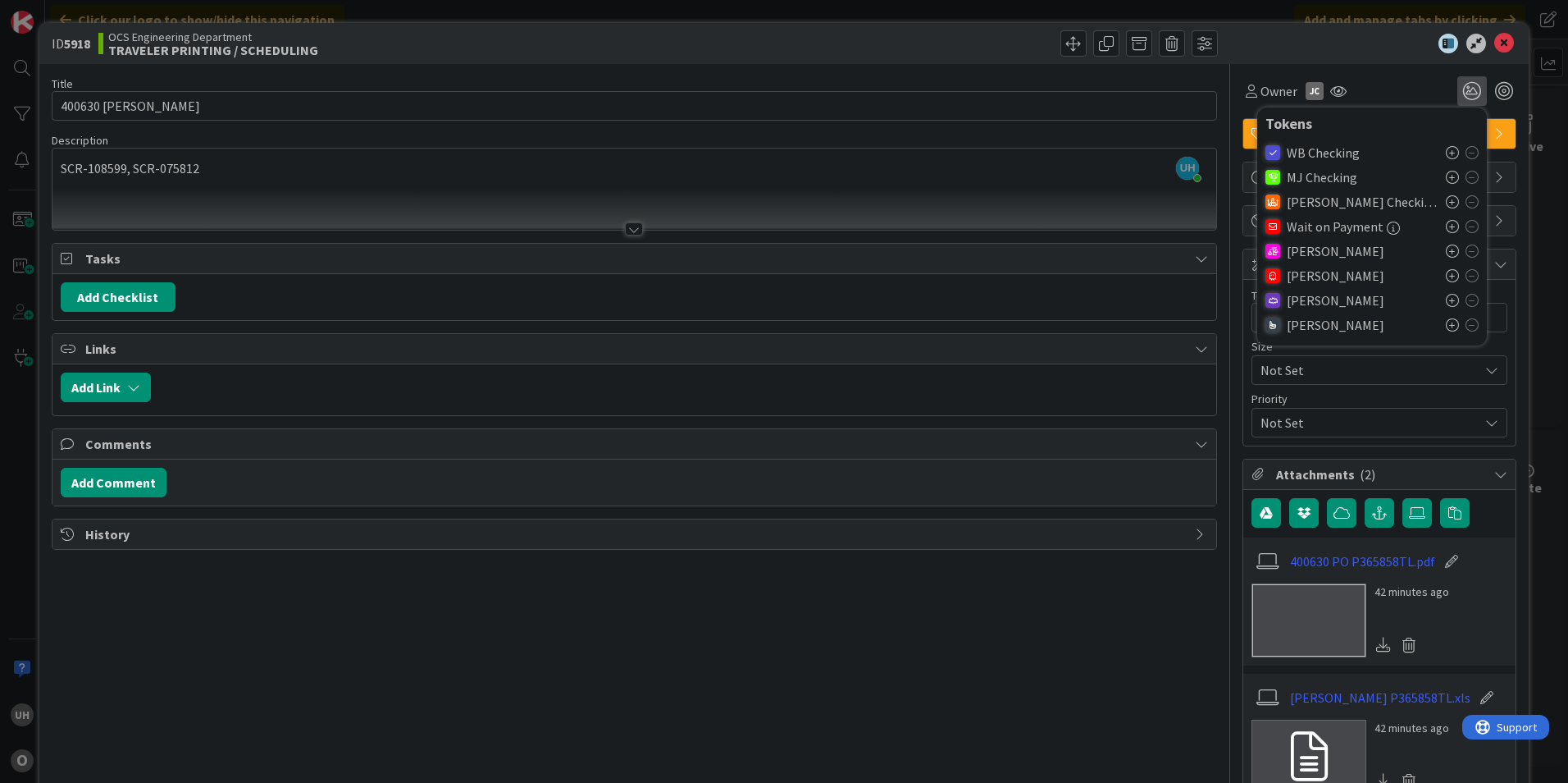
click at [1446, 273] on icon at bounding box center [1452, 275] width 13 height 13
click at [1495, 37] on icon at bounding box center [1504, 44] width 20 height 20
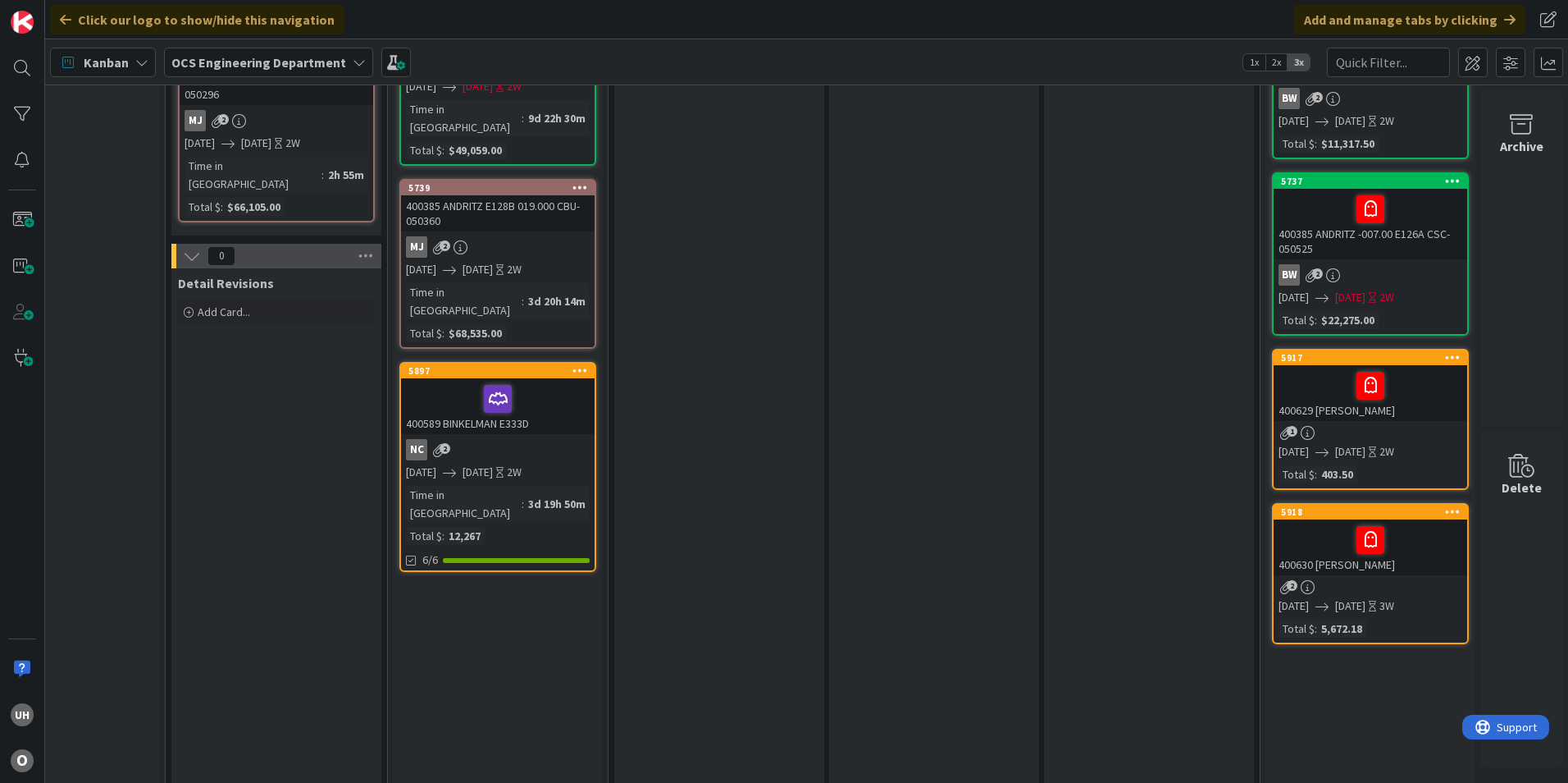
scroll to position [0, 1428]
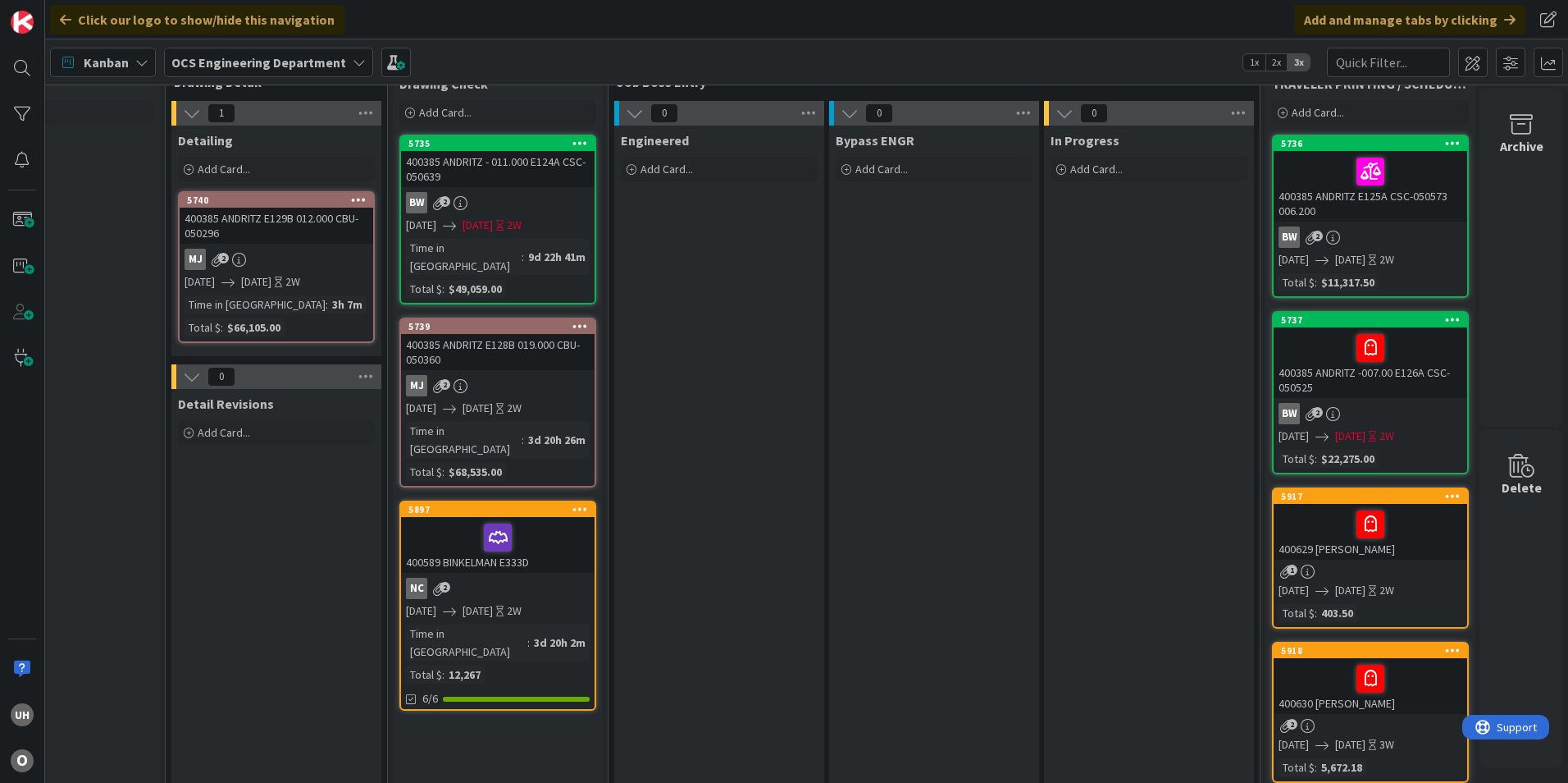
scroll to position [82, 1428]
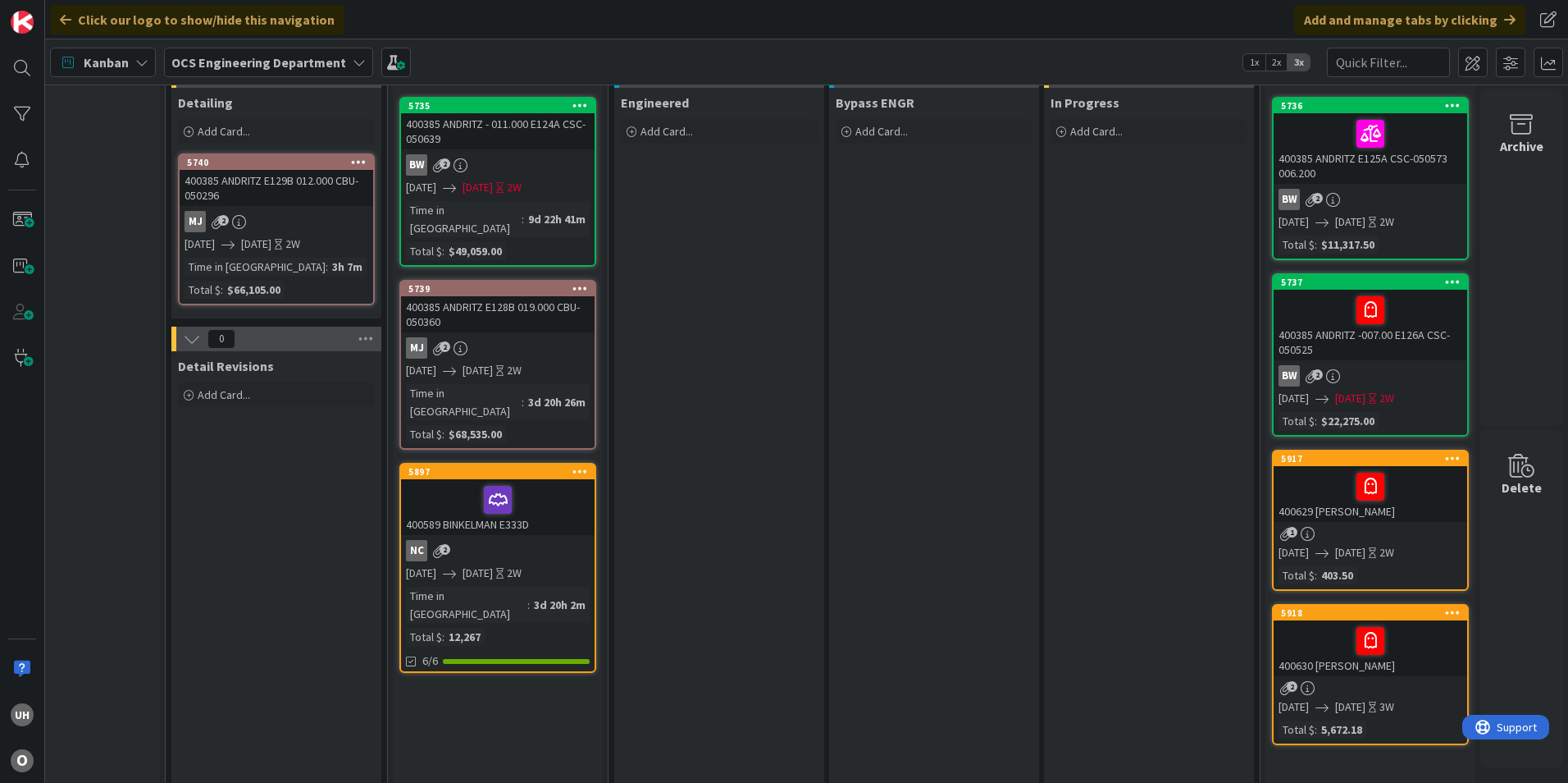
drag, startPoint x: 843, startPoint y: 45, endPoint x: 772, endPoint y: 316, distance: 280.1
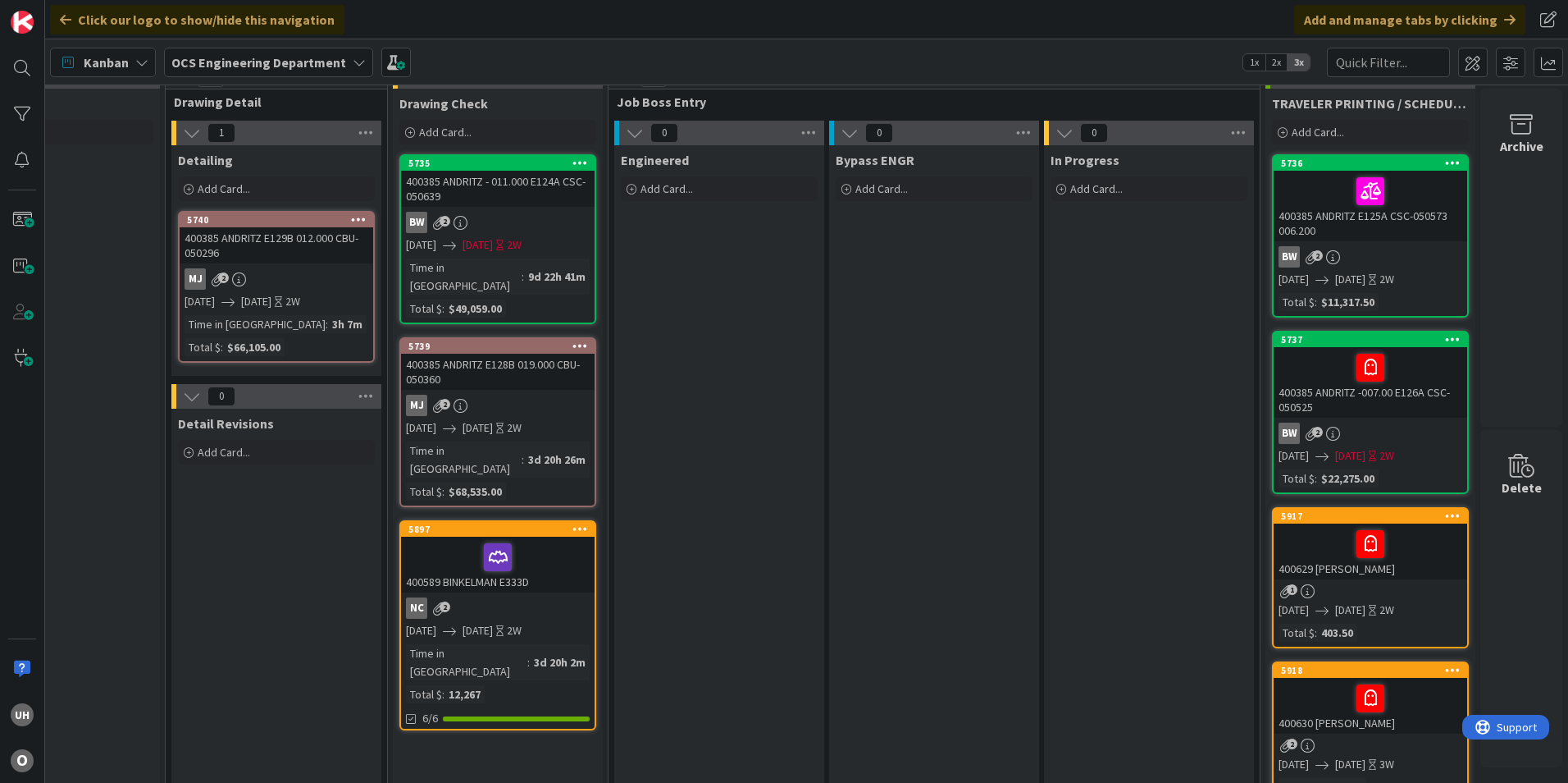
scroll to position [0, 1428]
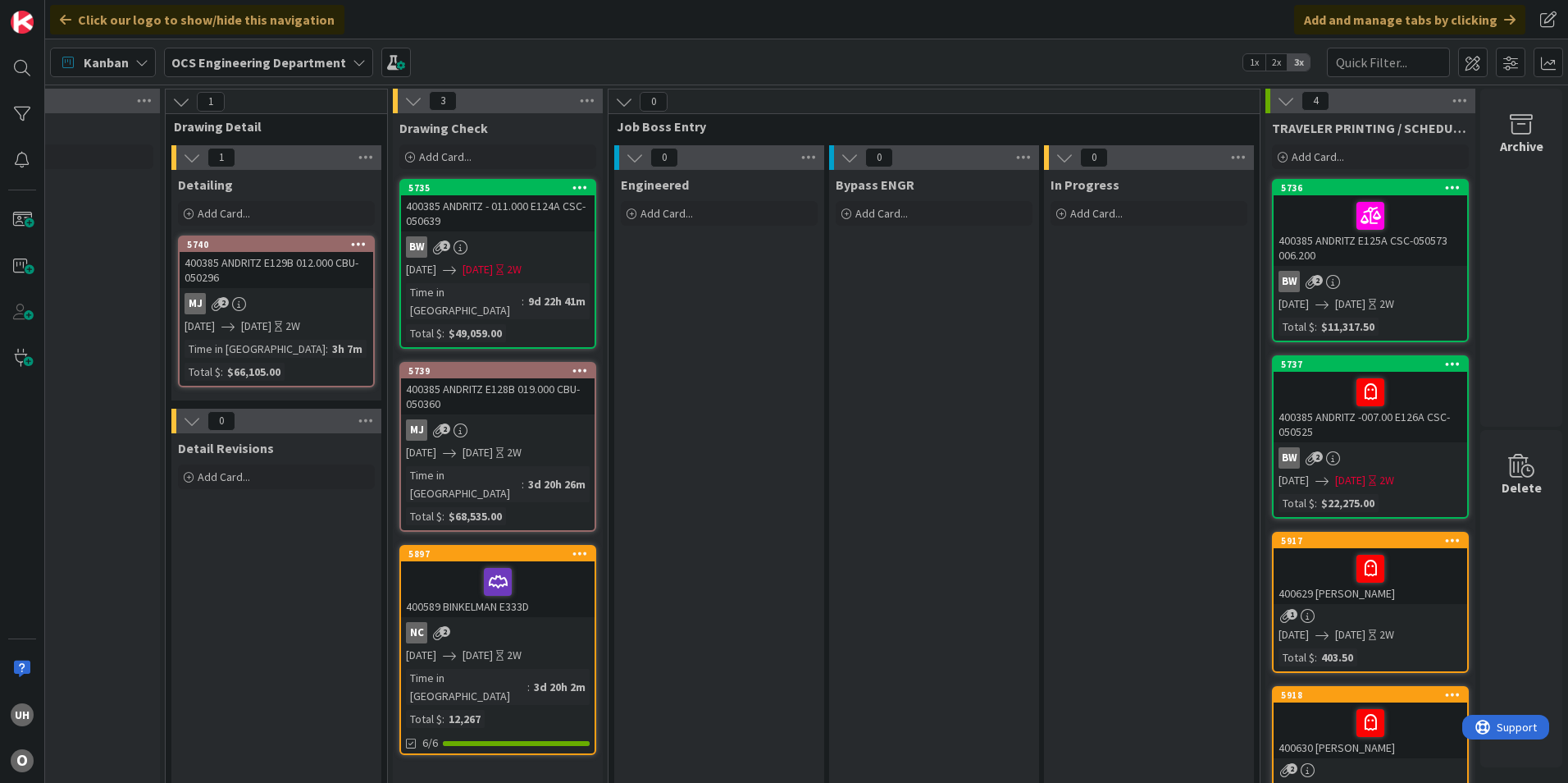
drag, startPoint x: 649, startPoint y: 122, endPoint x: 825, endPoint y: 38, distance: 195.0
drag, startPoint x: 825, startPoint y: 38, endPoint x: 960, endPoint y: 630, distance: 607.2
